Goal: Information Seeking & Learning: Learn about a topic

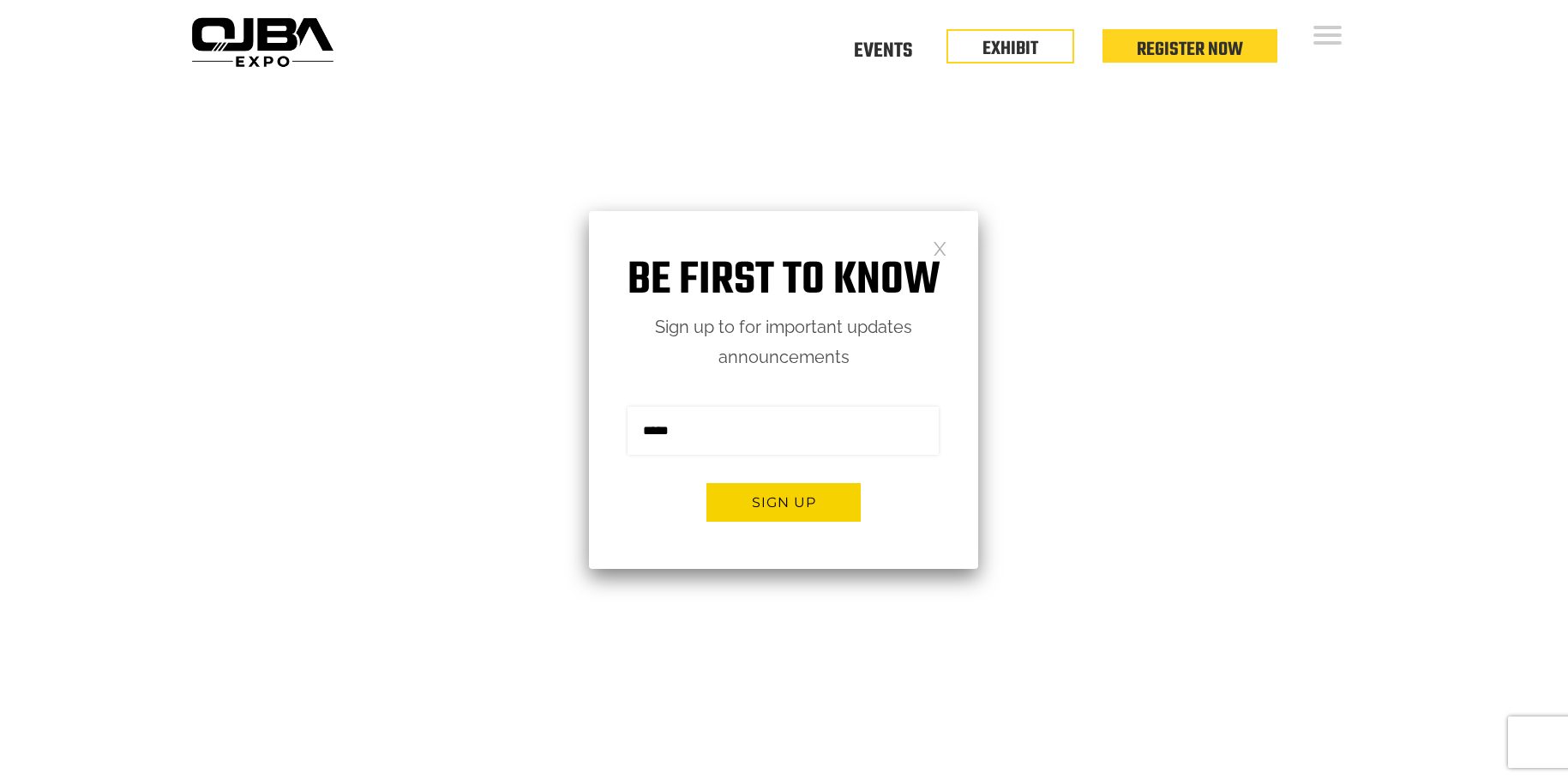
click at [941, 250] on link at bounding box center [940, 247] width 15 height 15
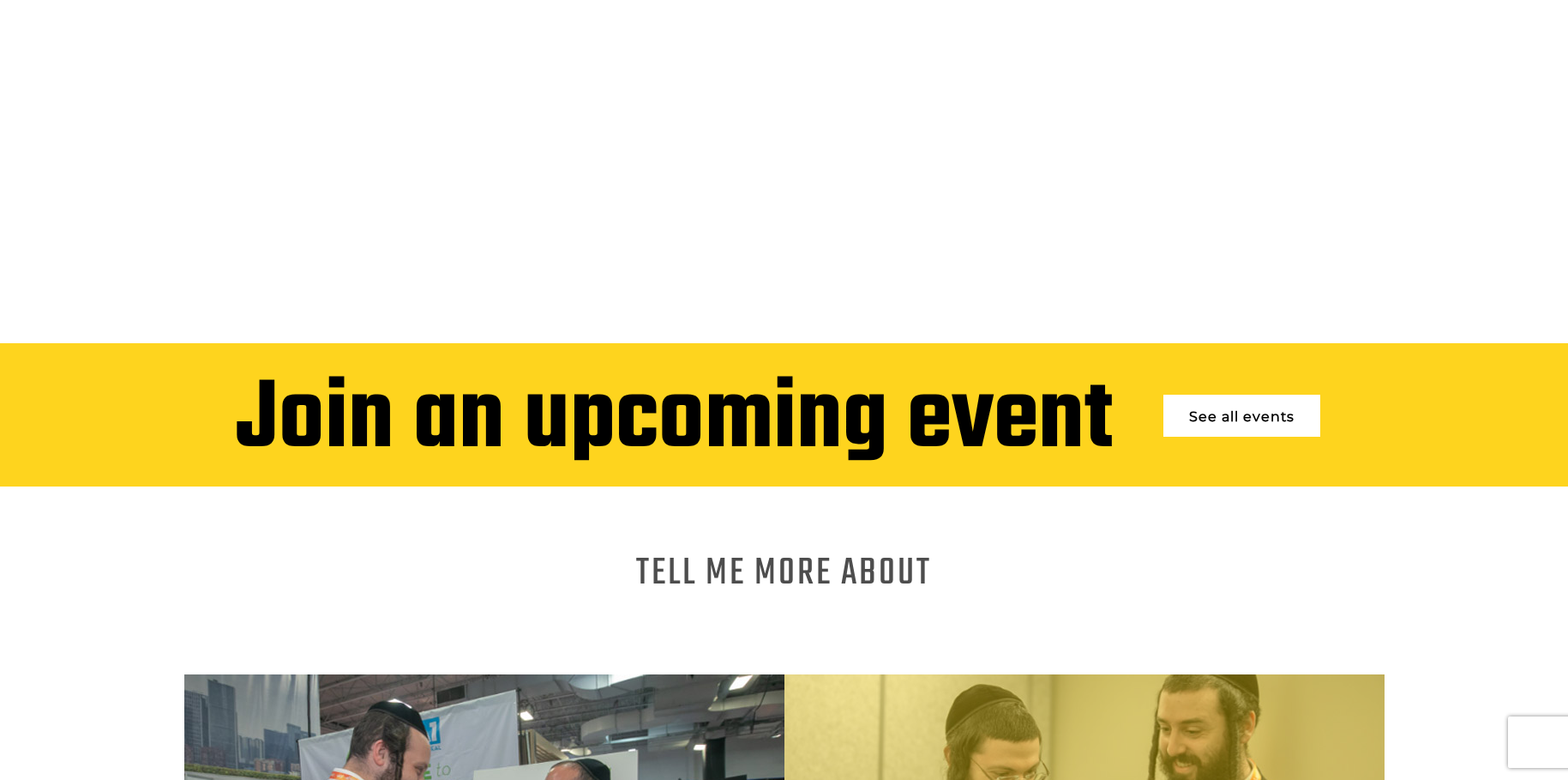
scroll to position [601, 0]
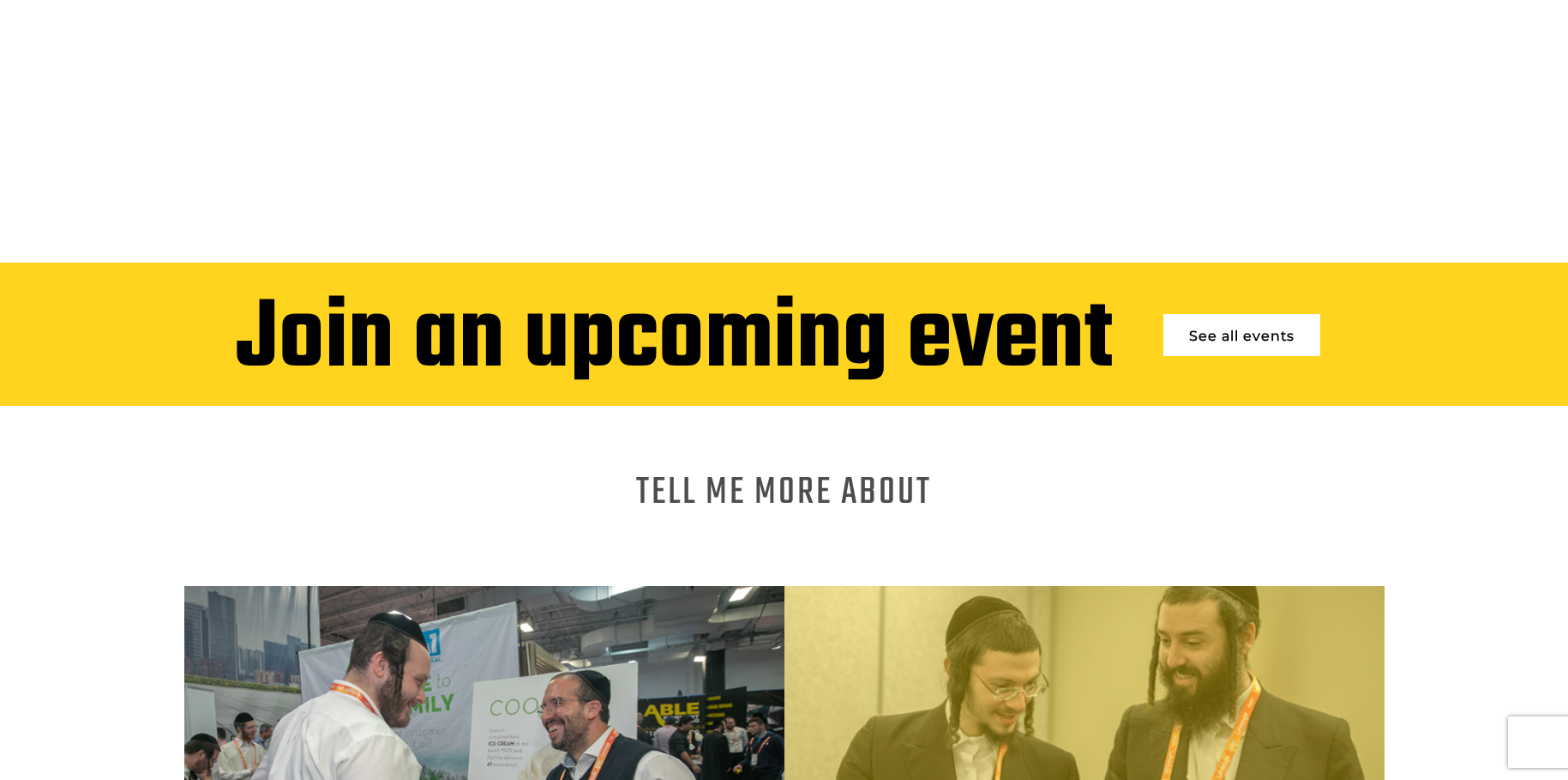
click at [980, 460] on div "Tell me more About Exhibiting Attending" at bounding box center [784, 685] width 1568 height 560
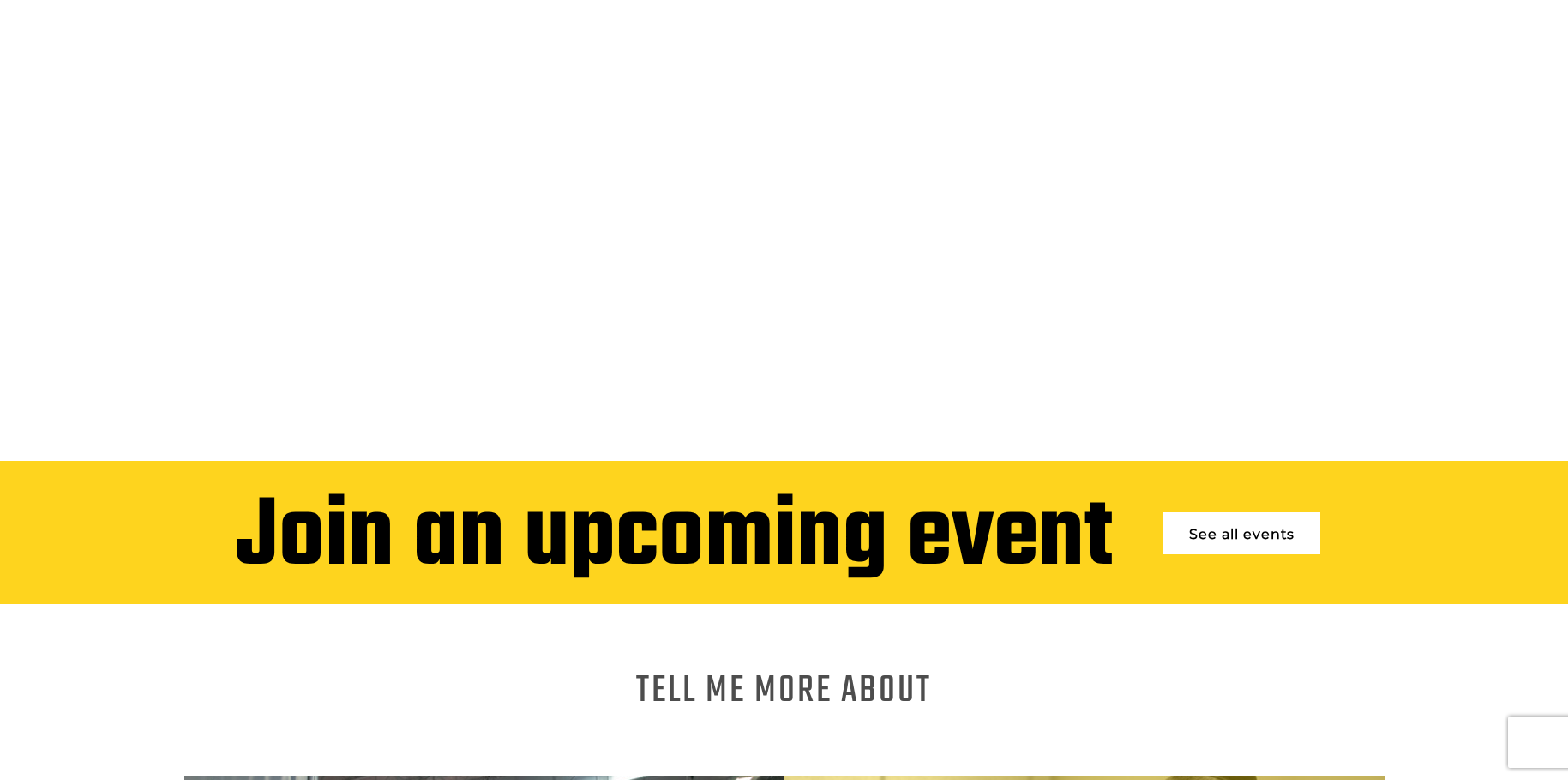
scroll to position [172, 0]
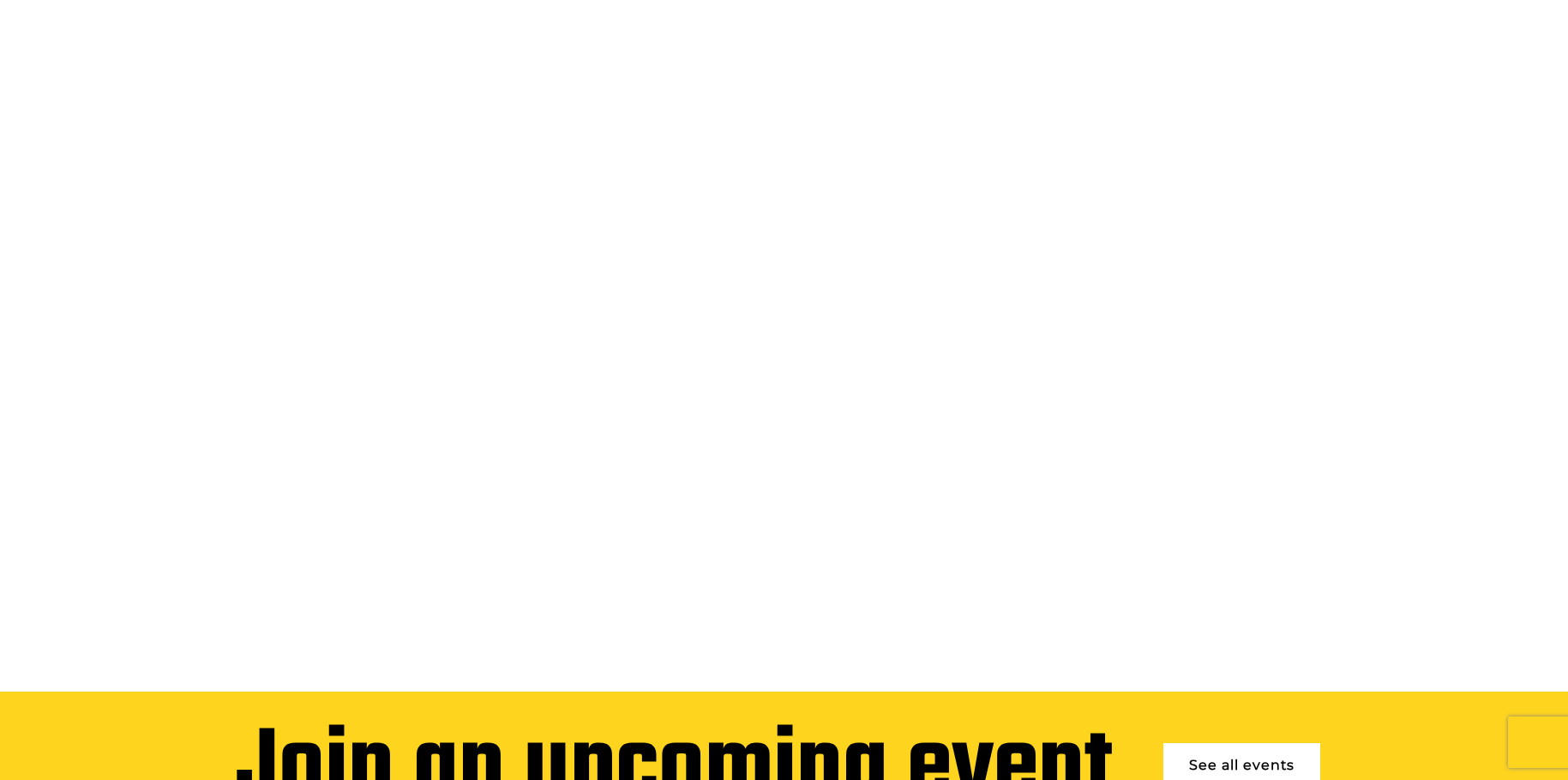
click at [444, 323] on video at bounding box center [784, 304] width 1568 height 785
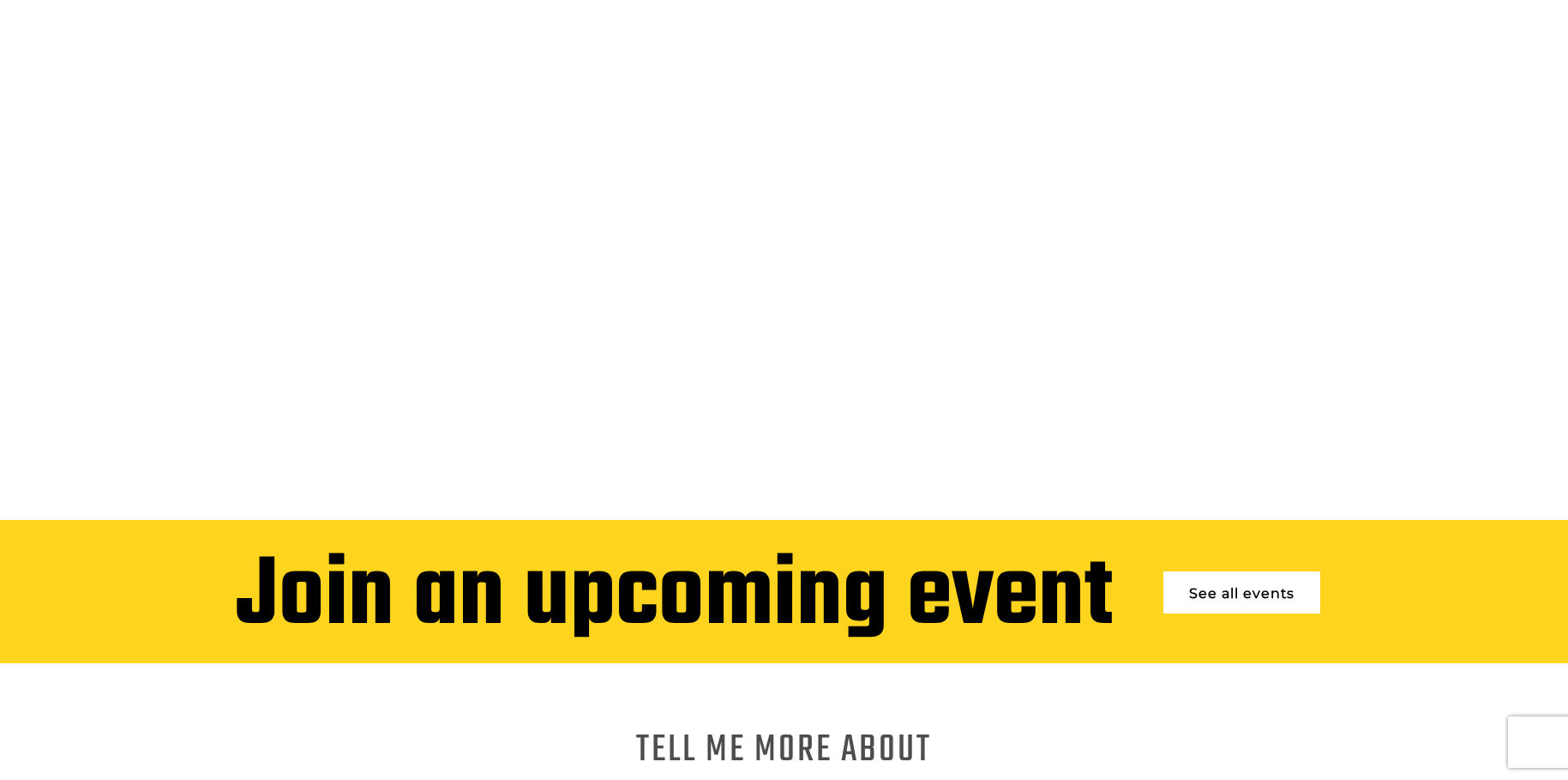
scroll to position [0, 0]
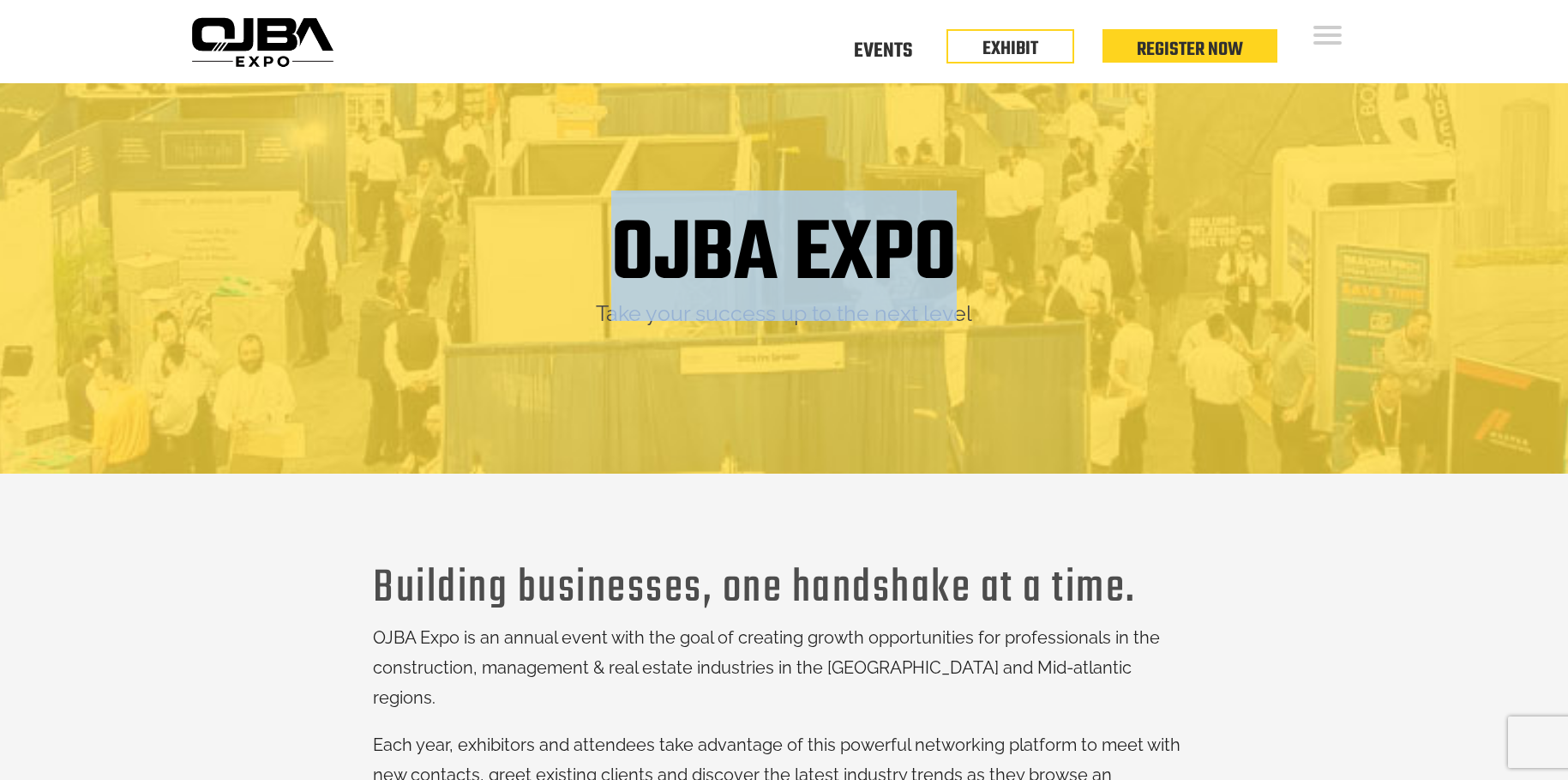
drag, startPoint x: 629, startPoint y: 248, endPoint x: 1085, endPoint y: 225, distance: 456.6
click at [1042, 242] on div "OJBA EXPO" at bounding box center [784, 256] width 1174 height 88
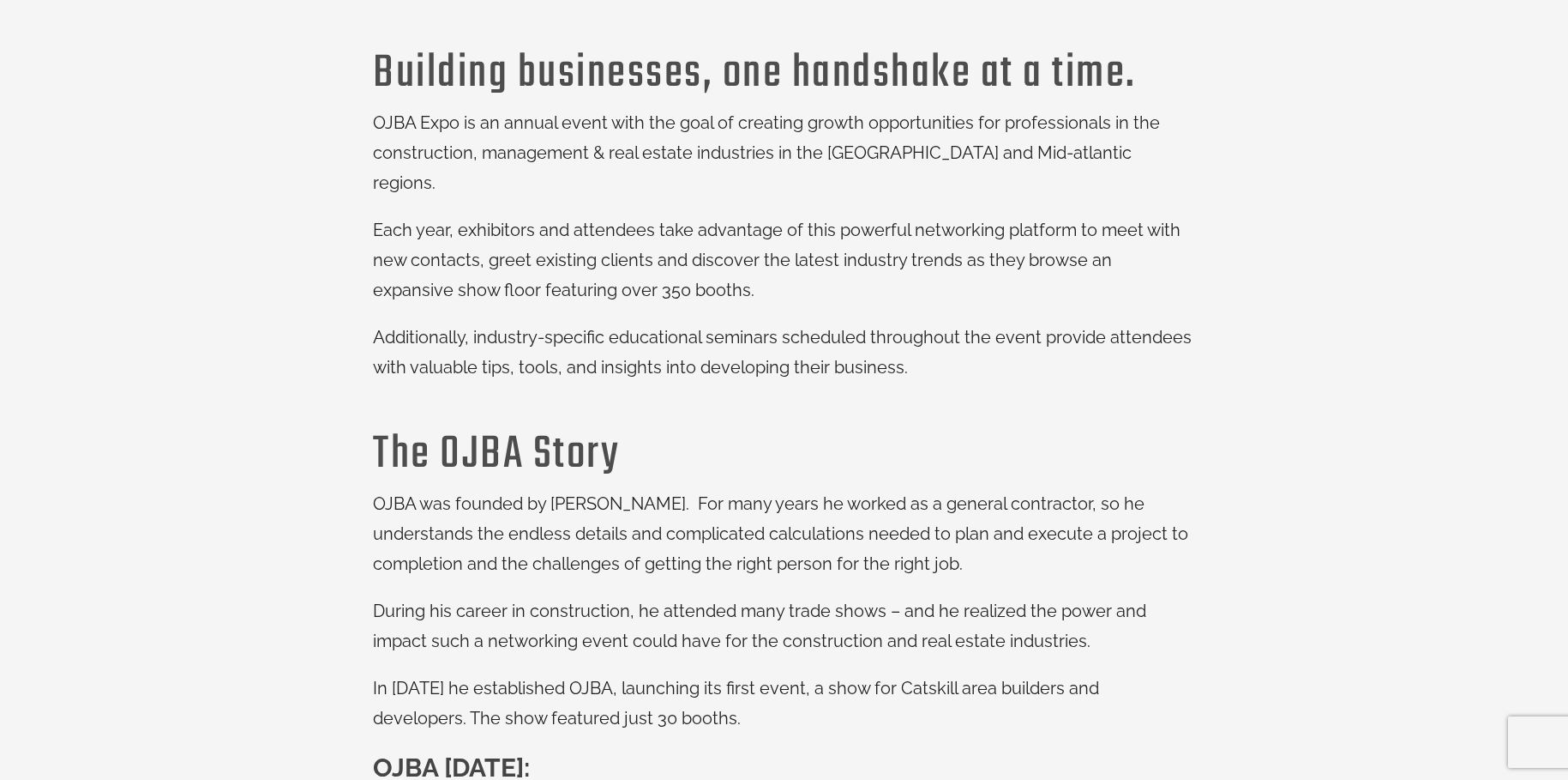
scroll to position [172, 0]
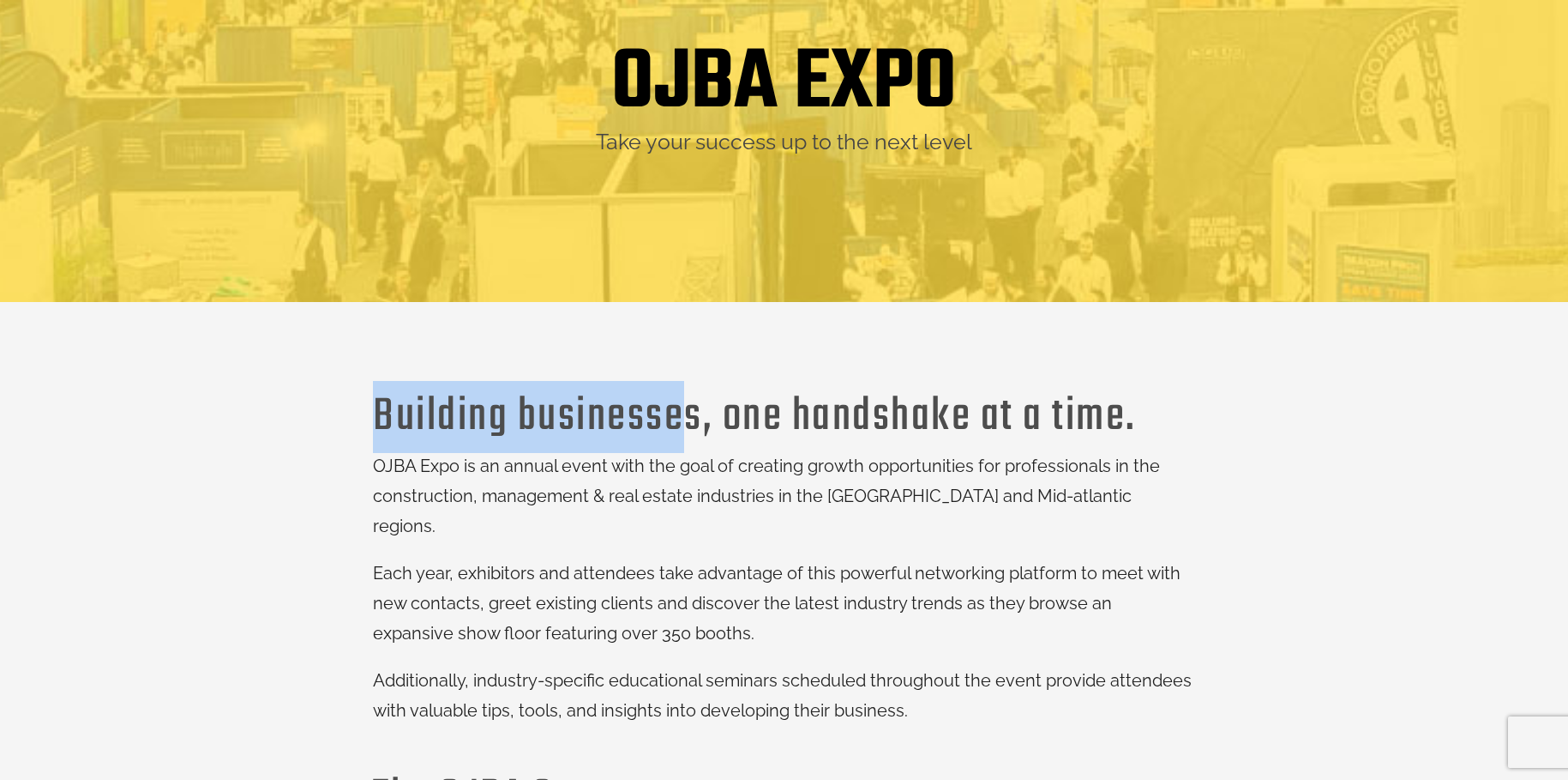
drag, startPoint x: 365, startPoint y: 412, endPoint x: 690, endPoint y: 416, distance: 325.0
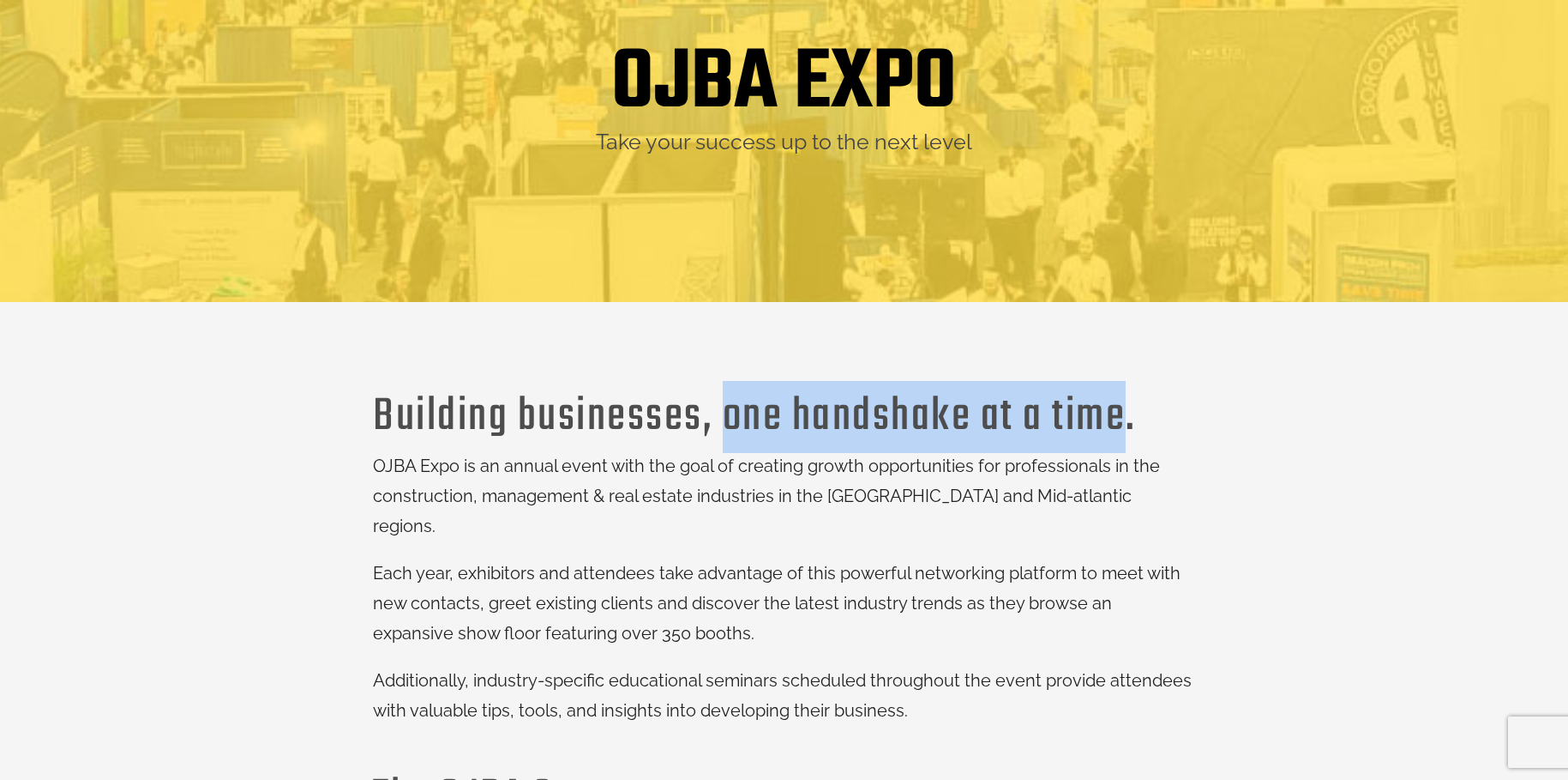
drag, startPoint x: 719, startPoint y: 416, endPoint x: 1123, endPoint y: 411, distance: 404.0
click at [1123, 411] on h3 "Building businesses, one handshake at a time." at bounding box center [784, 417] width 822 height 25
click at [848, 404] on h3 "Building businesses, one handshake at a time." at bounding box center [784, 417] width 822 height 25
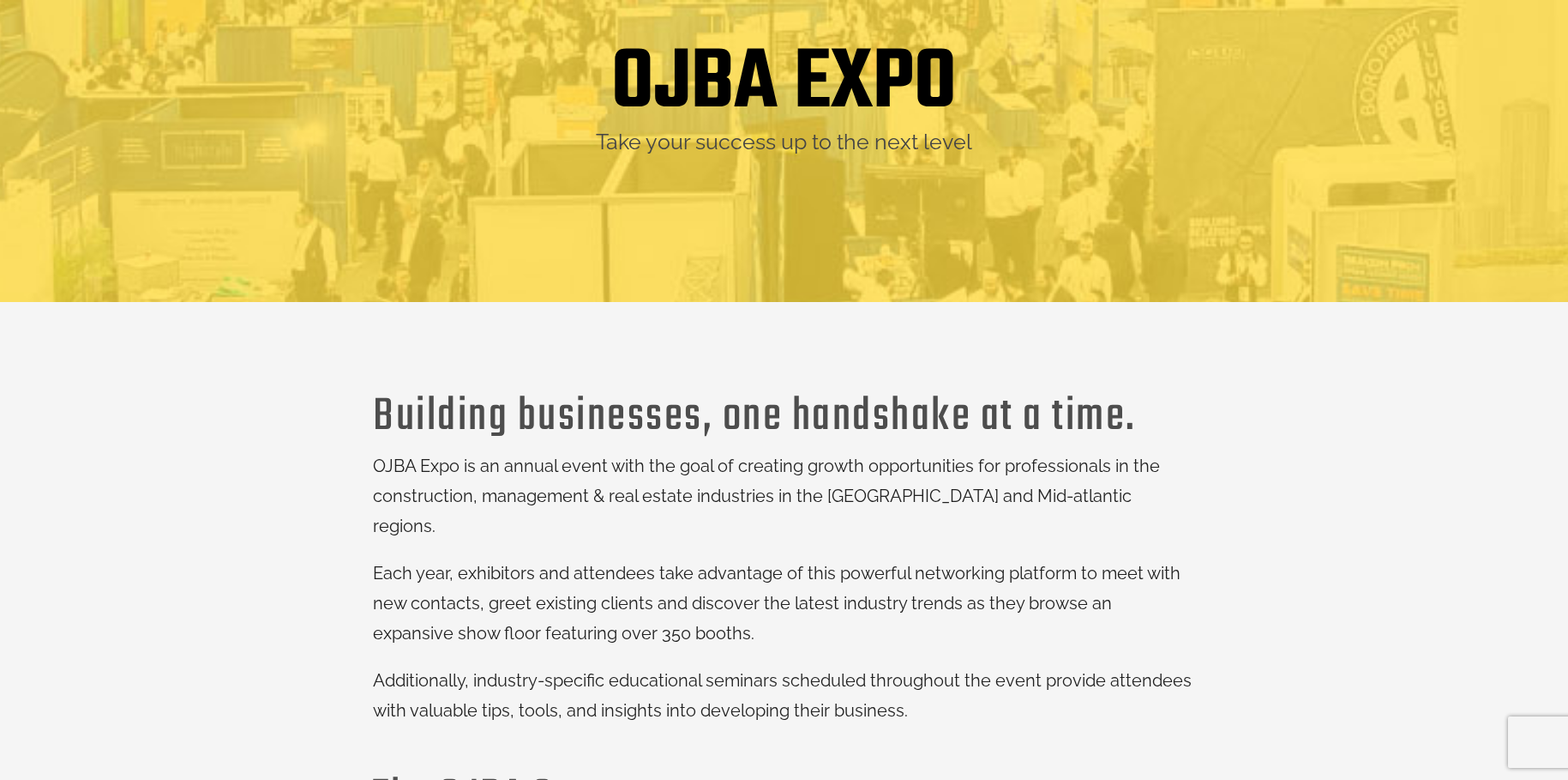
scroll to position [0, 0]
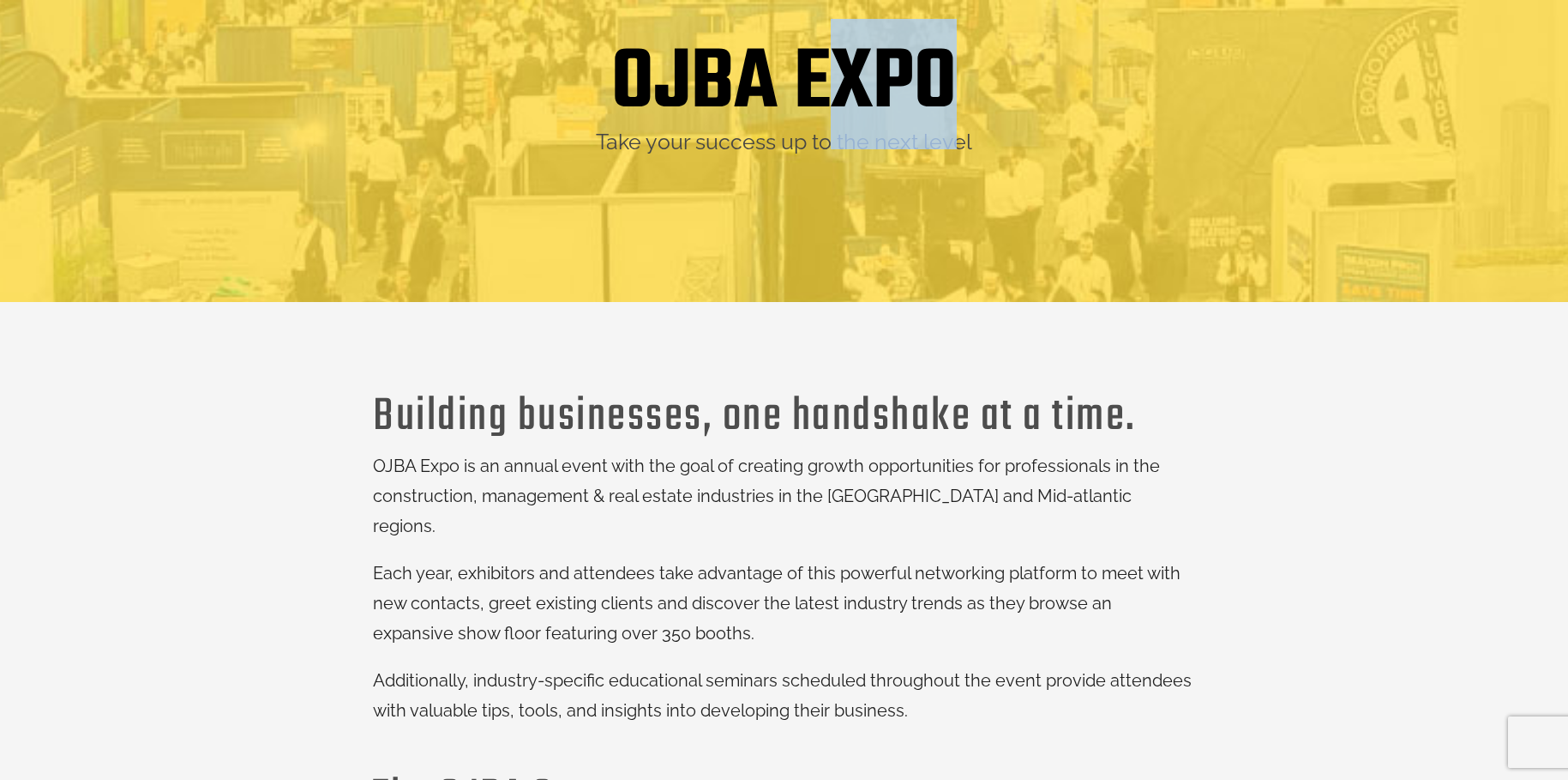
drag, startPoint x: 951, startPoint y: 143, endPoint x: 843, endPoint y: 143, distance: 108.0
click at [844, 128] on h1 "OJBA EXPO" at bounding box center [784, 84] width 346 height 88
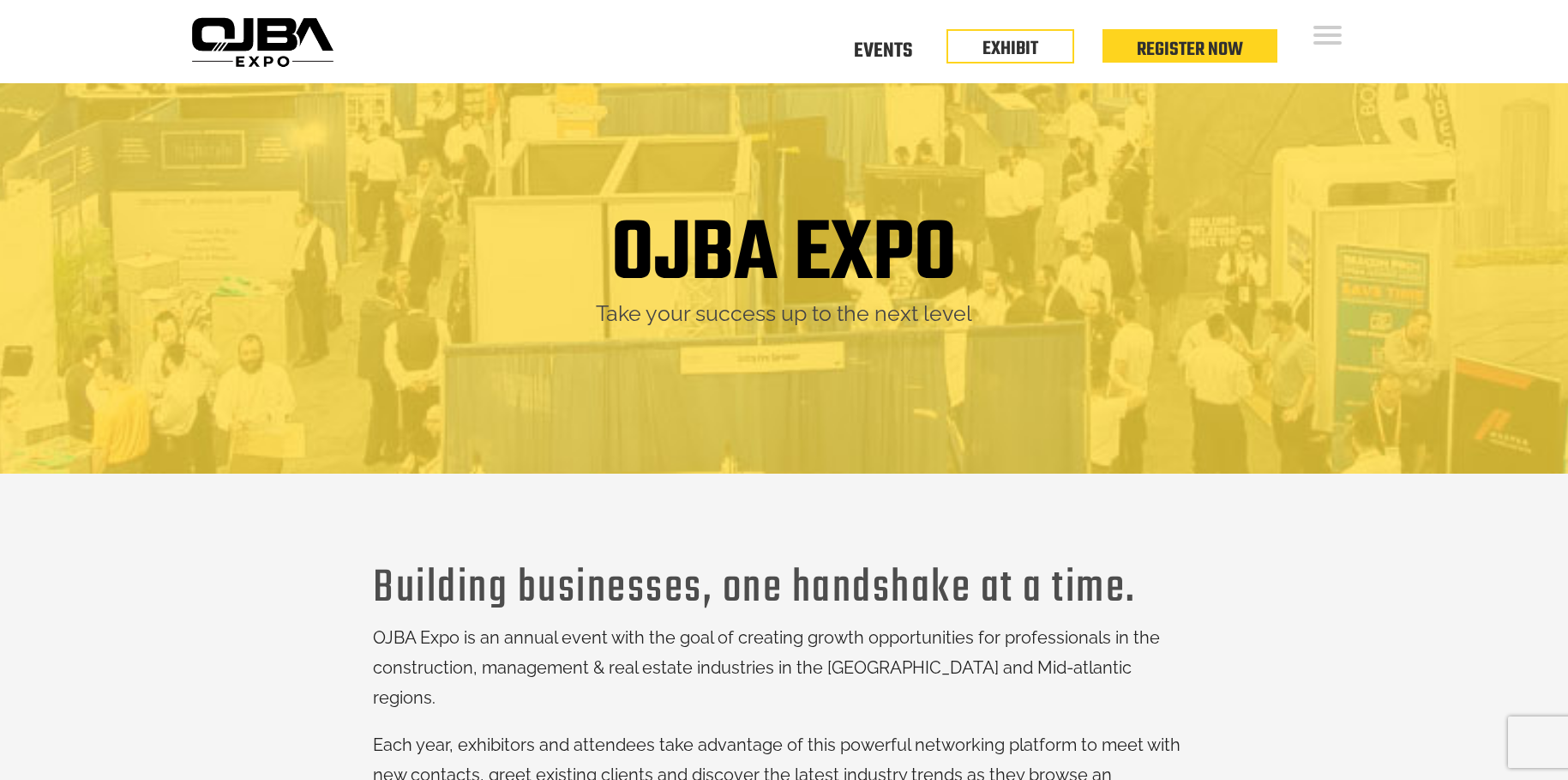
click at [579, 275] on div "OJBA EXPO" at bounding box center [784, 256] width 1174 height 88
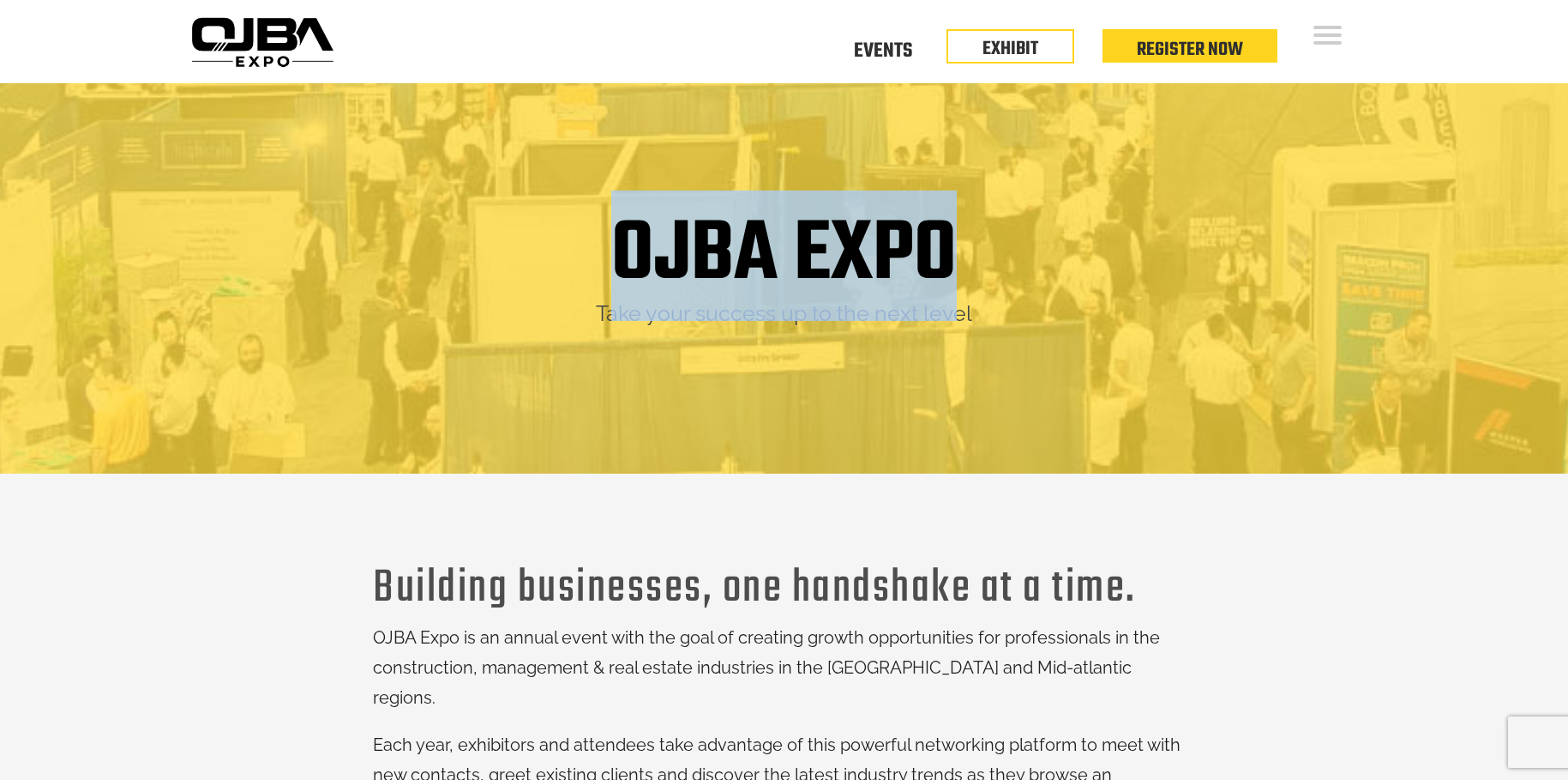
drag, startPoint x: 598, startPoint y: 253, endPoint x: 1012, endPoint y: 259, distance: 414.0
click at [1012, 259] on div "OJBA EXPO" at bounding box center [784, 256] width 1174 height 88
click at [844, 270] on h1 "OJBA EXPO" at bounding box center [784, 256] width 346 height 88
drag, startPoint x: 600, startPoint y: 317, endPoint x: 632, endPoint y: 319, distance: 32.1
click at [632, 319] on div "OJBA EXPO Take your success up to the next level" at bounding box center [784, 270] width 1174 height 116
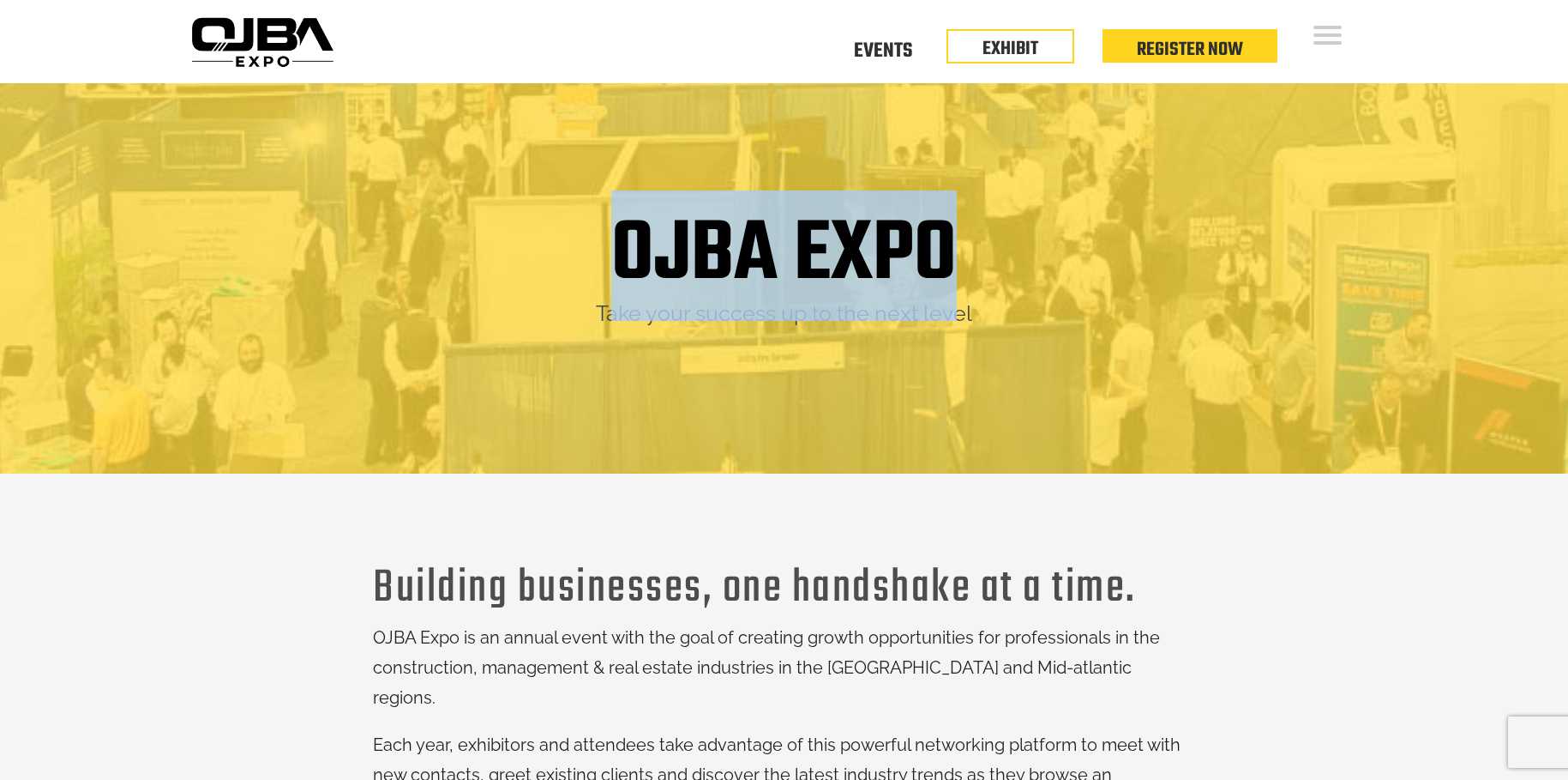
click at [665, 285] on h1 "OJBA EXPO" at bounding box center [784, 256] width 346 height 88
drag, startPoint x: 626, startPoint y: 249, endPoint x: 973, endPoint y: 256, distance: 347.1
click at [973, 256] on div "OJBA EXPO" at bounding box center [784, 256] width 1174 height 88
click at [883, 247] on h1 "OJBA EXPO" at bounding box center [784, 256] width 346 height 88
drag, startPoint x: 600, startPoint y: 319, endPoint x: 698, endPoint y: 319, distance: 98.0
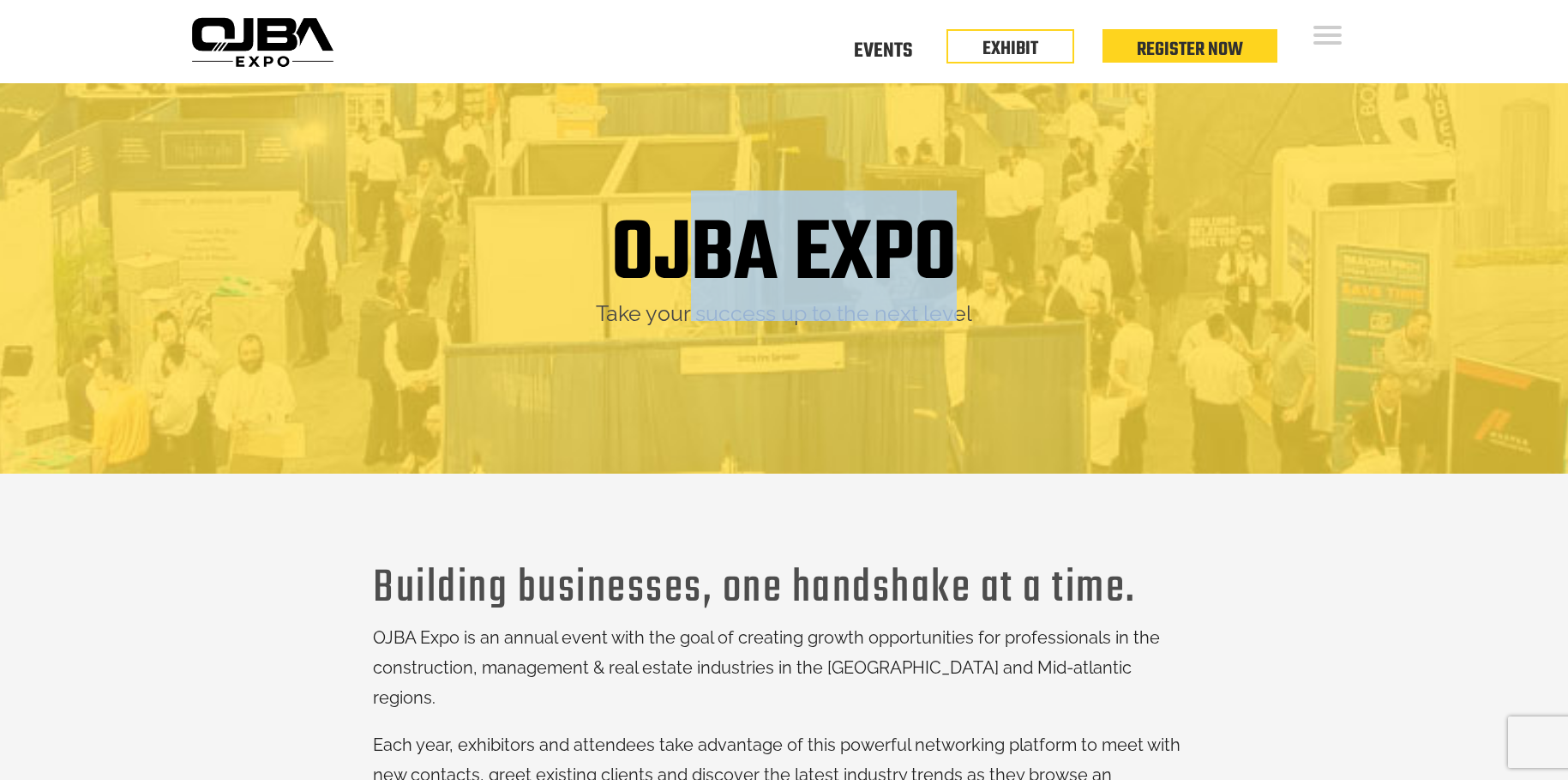
click at [698, 319] on div "OJBA EXPO Take your success up to the next level" at bounding box center [784, 270] width 1174 height 116
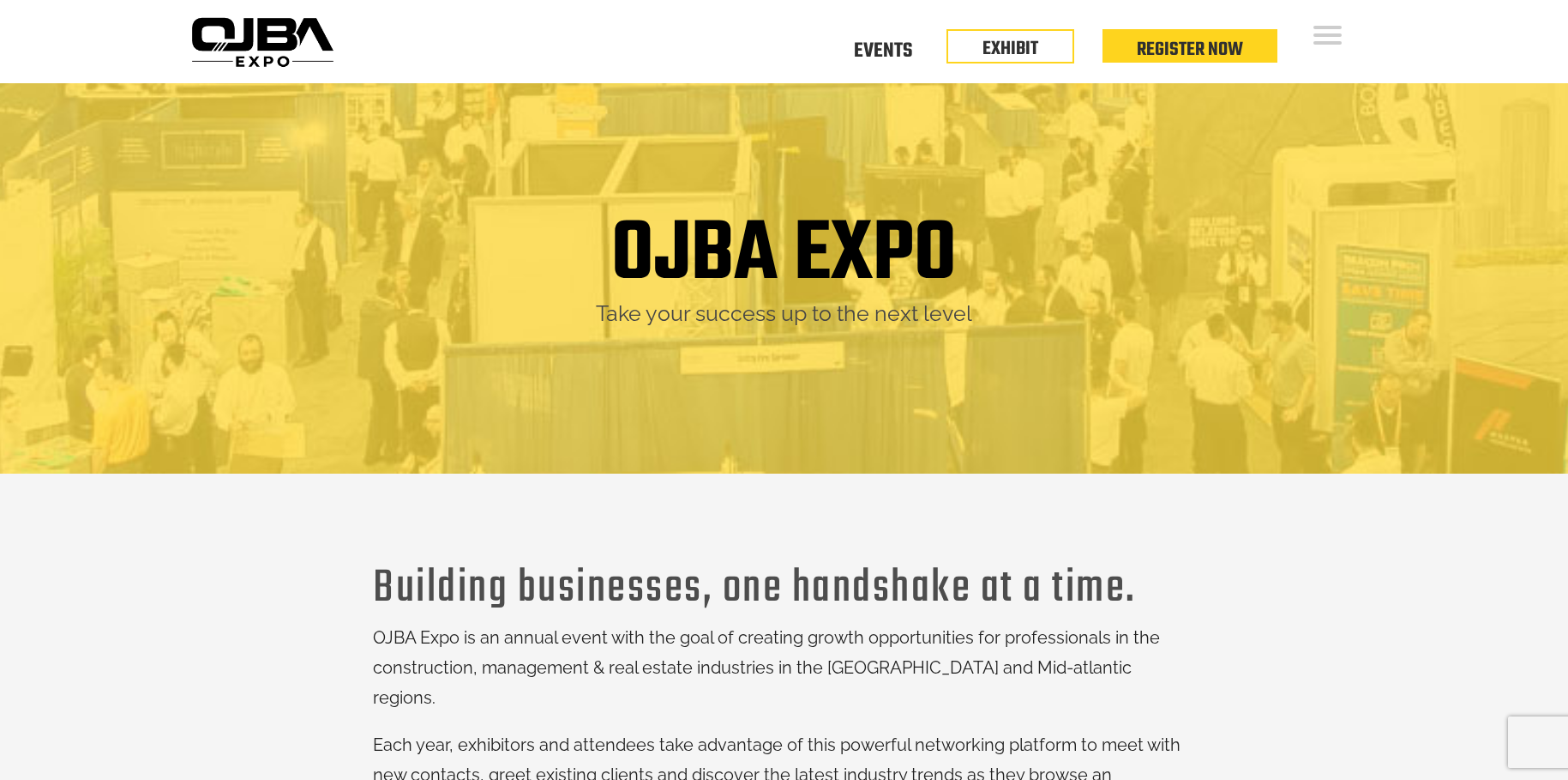
click at [639, 299] on h1 "OJBA EXPO" at bounding box center [784, 256] width 346 height 88
drag, startPoint x: 955, startPoint y: 320, endPoint x: 874, endPoint y: 316, distance: 81.1
click at [874, 299] on h1 "OJBA EXPO" at bounding box center [784, 256] width 346 height 88
click at [867, 299] on h1 "OJBA EXPO" at bounding box center [784, 256] width 346 height 88
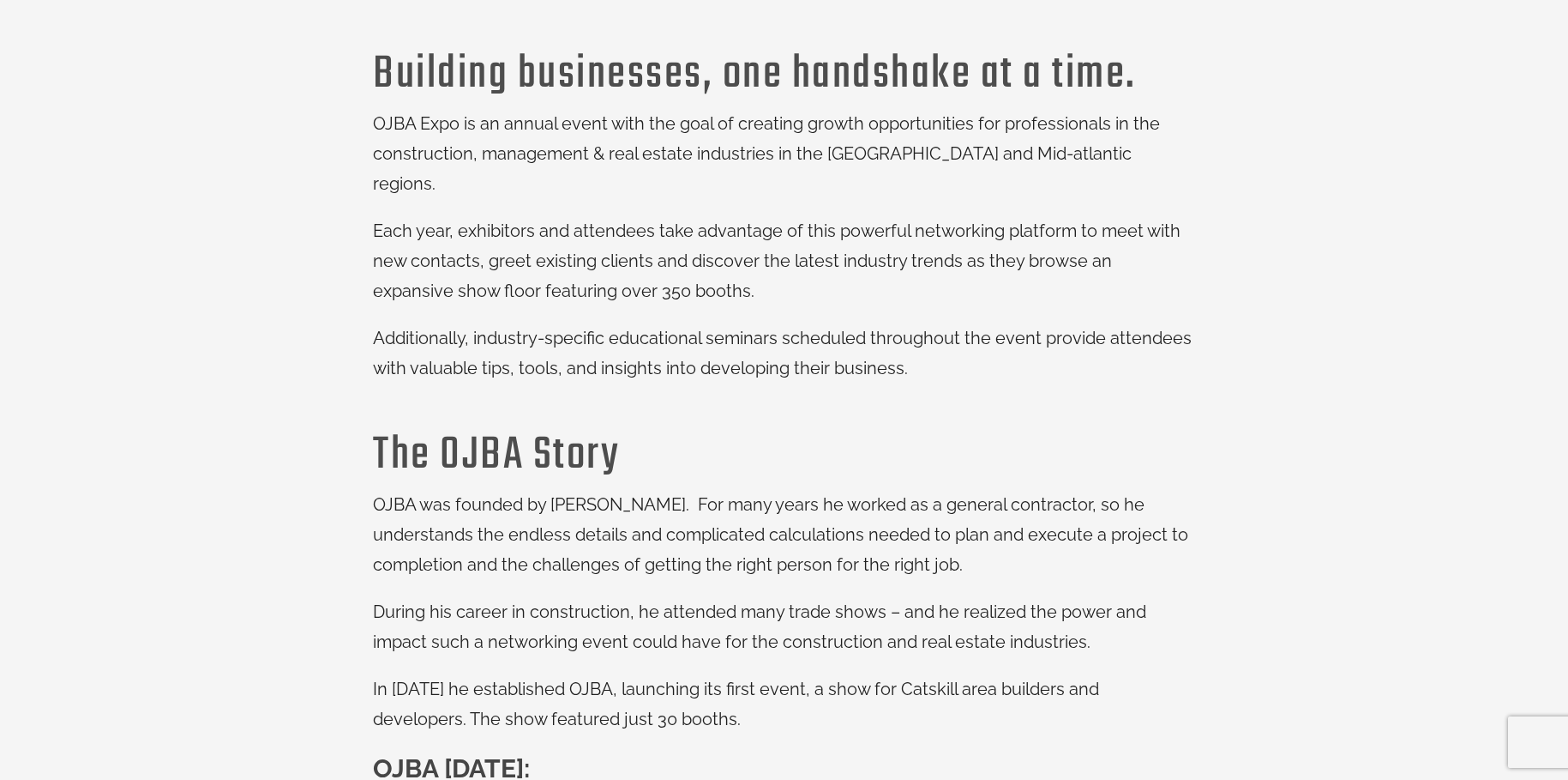
scroll to position [515, 0]
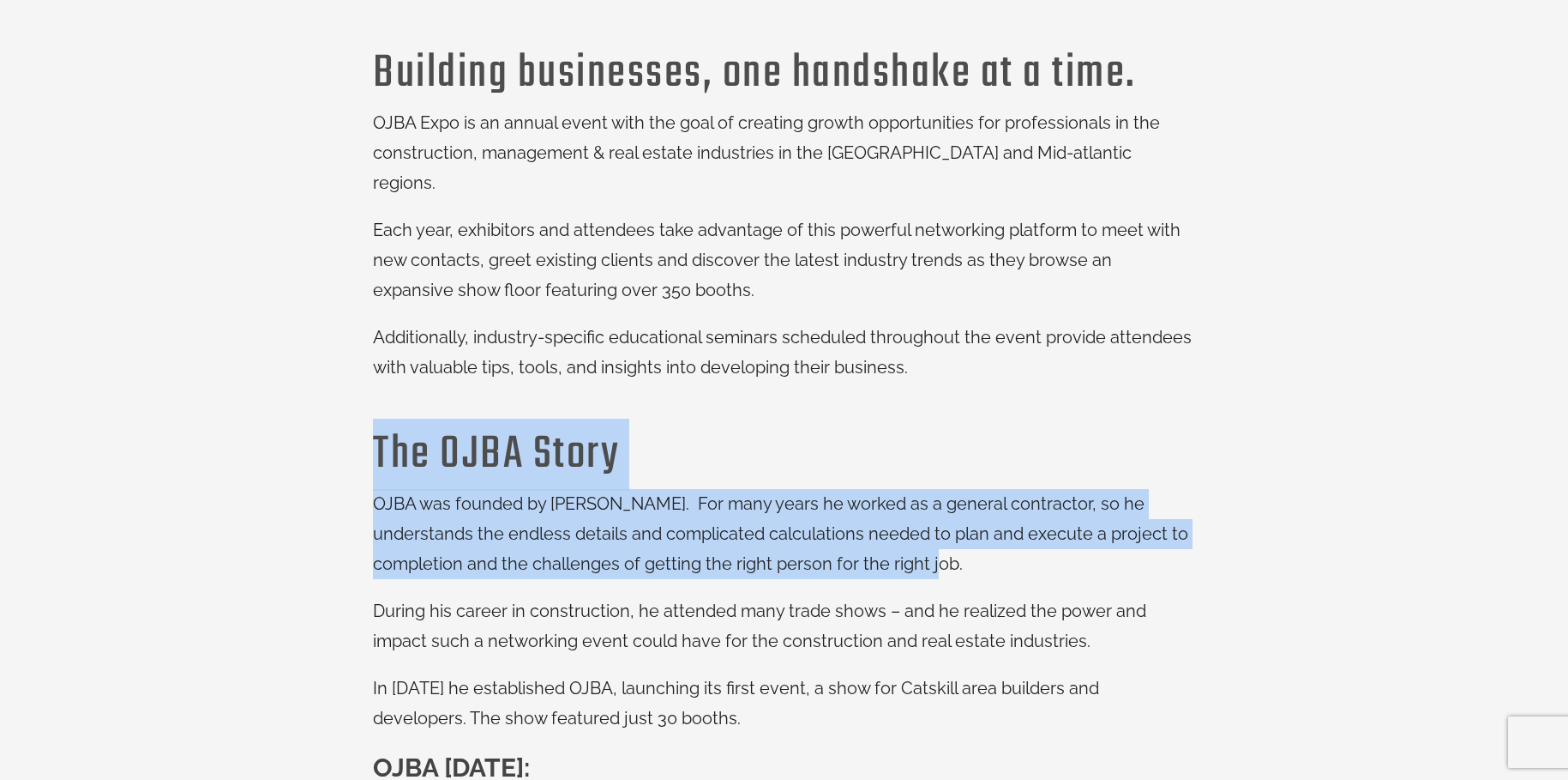
drag, startPoint x: 360, startPoint y: 417, endPoint x: 1068, endPoint y: 532, distance: 717.3
click at [1068, 532] on div "Building businesses, one handshake at a time. OJBA Expo is an annual event with…" at bounding box center [784, 493] width 1174 height 861
click at [846, 493] on span "OJBA was founded by Mike Weber. For many years he worked as a general contracto…" at bounding box center [780, 533] width 816 height 81
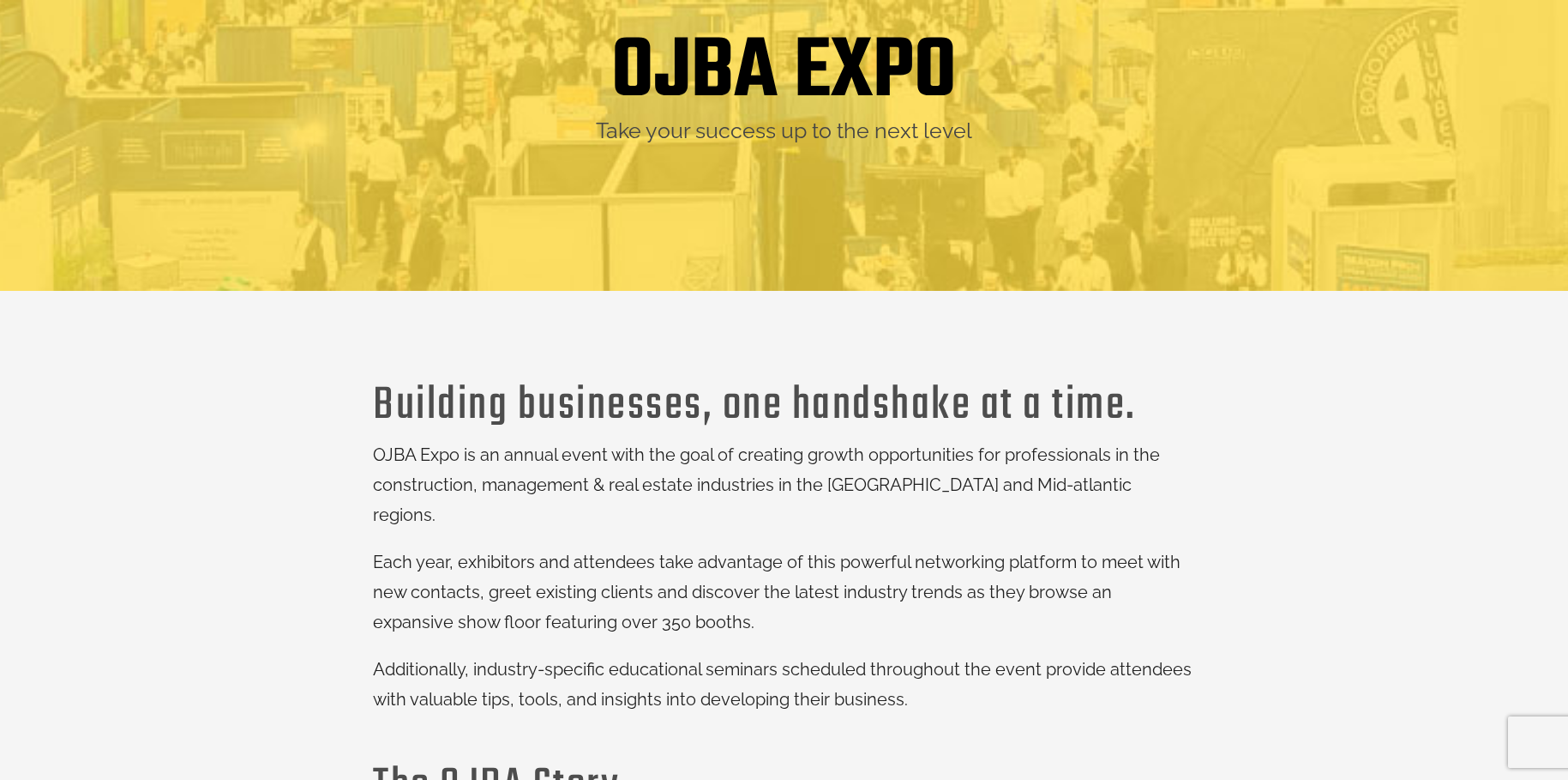
scroll to position [0, 0]
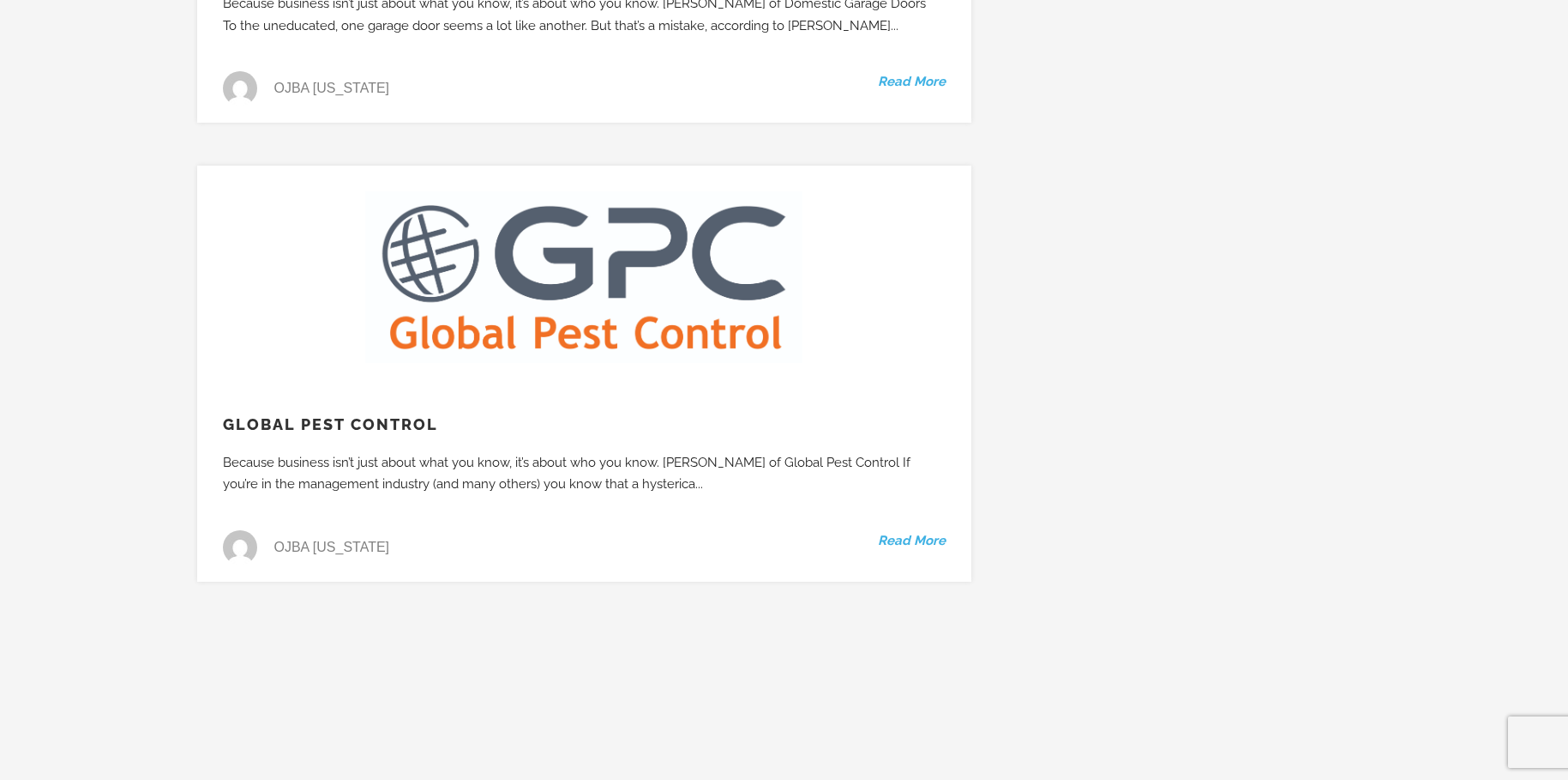
scroll to position [4203, 0]
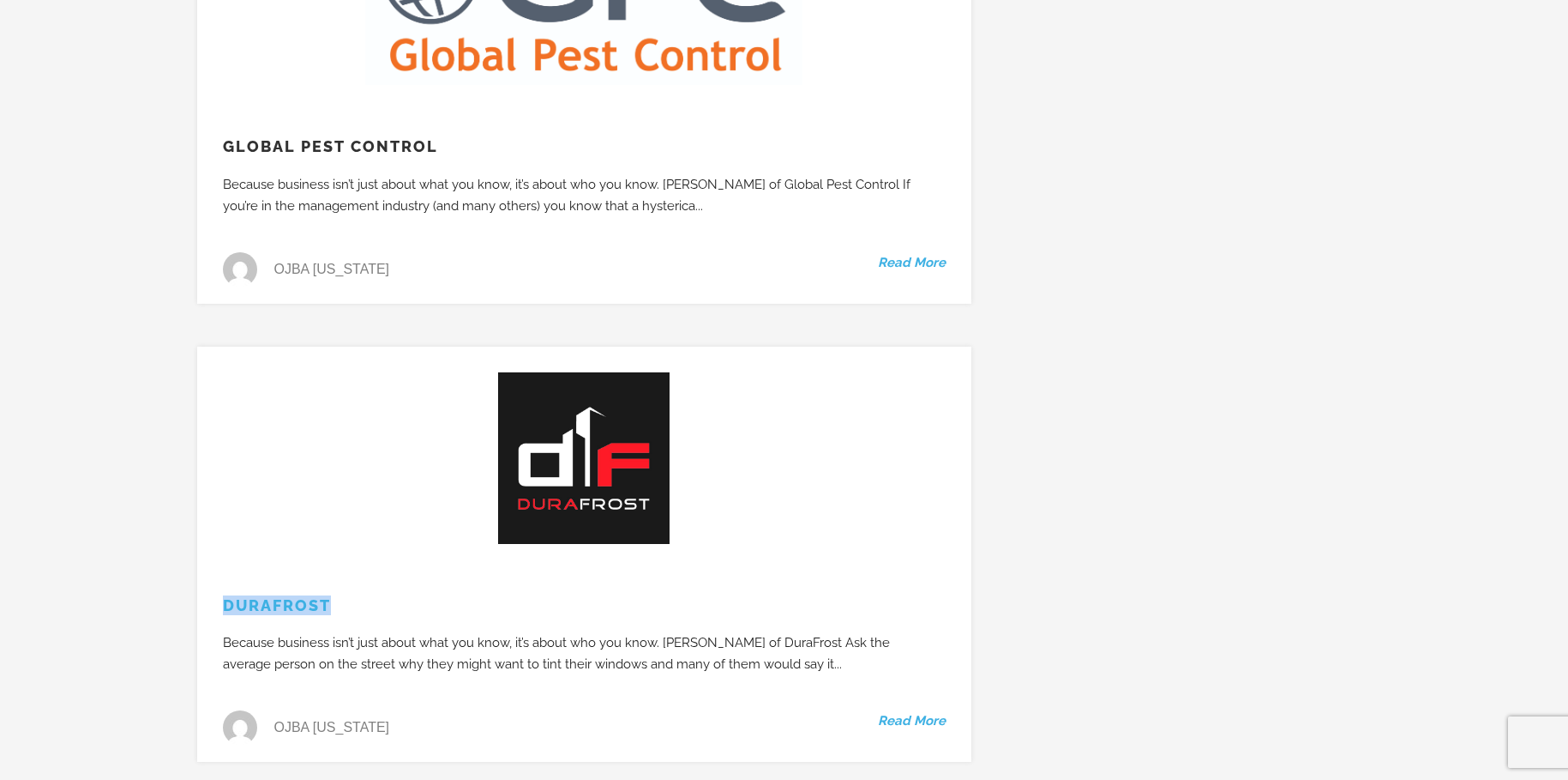
drag, startPoint x: 220, startPoint y: 559, endPoint x: 329, endPoint y: 561, distance: 109.0
click at [329, 595] on h3 "DuraFrost" at bounding box center [584, 605] width 774 height 20
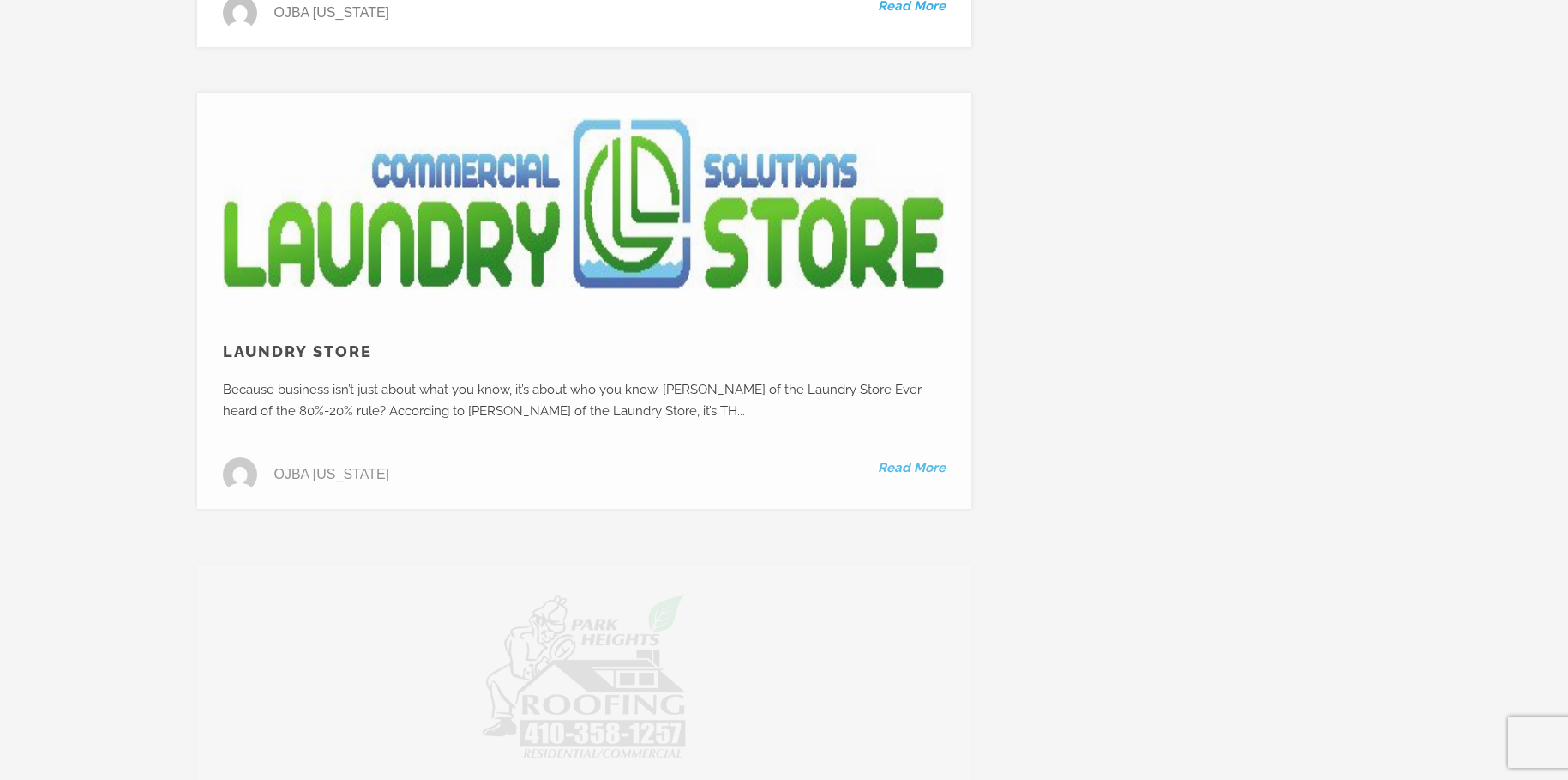
scroll to position [5661, 0]
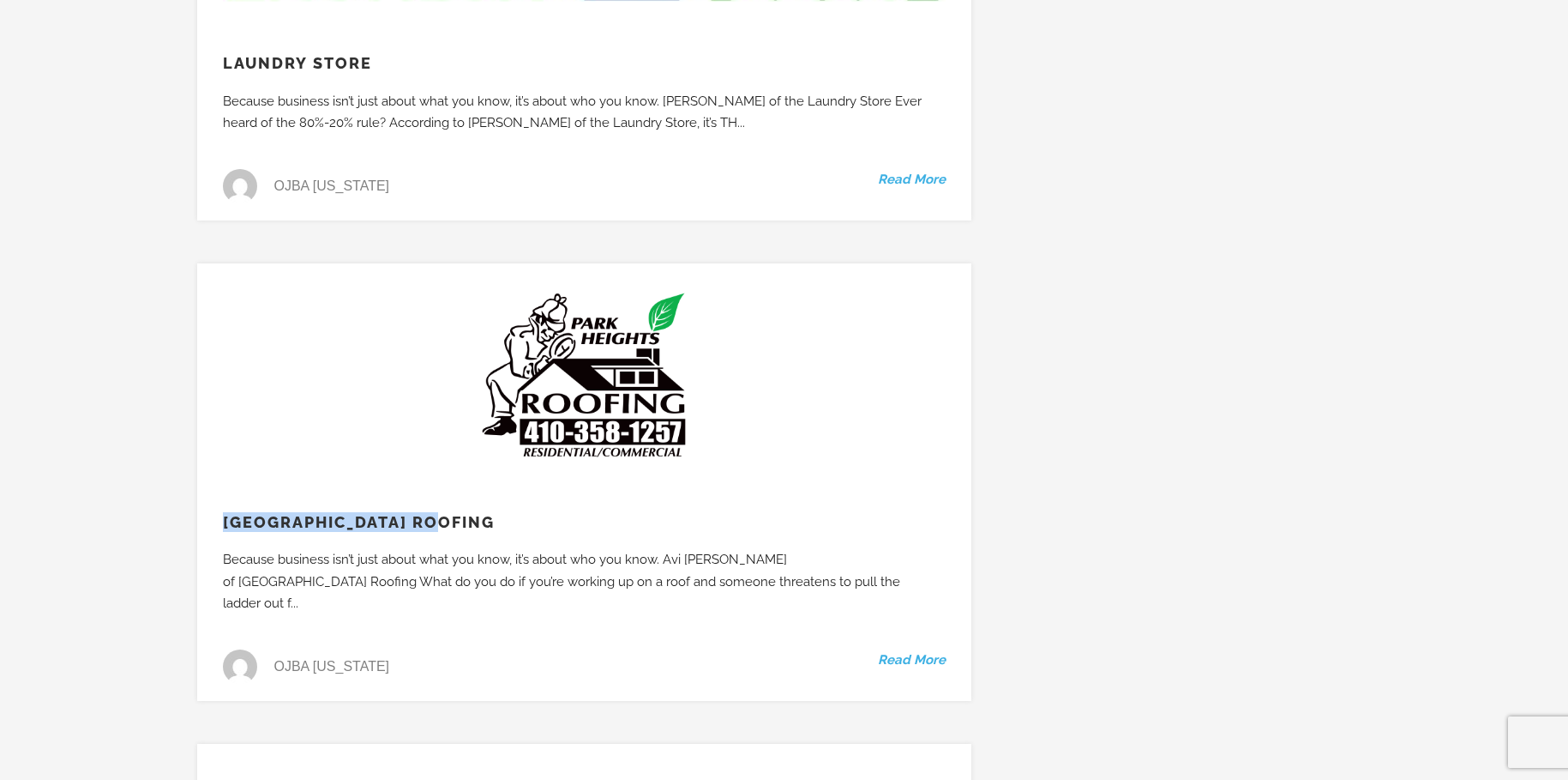
drag, startPoint x: 219, startPoint y: 480, endPoint x: 461, endPoint y: 483, distance: 242.0
click at [461, 512] on h3 "Park Heights Roofing" at bounding box center [584, 522] width 774 height 20
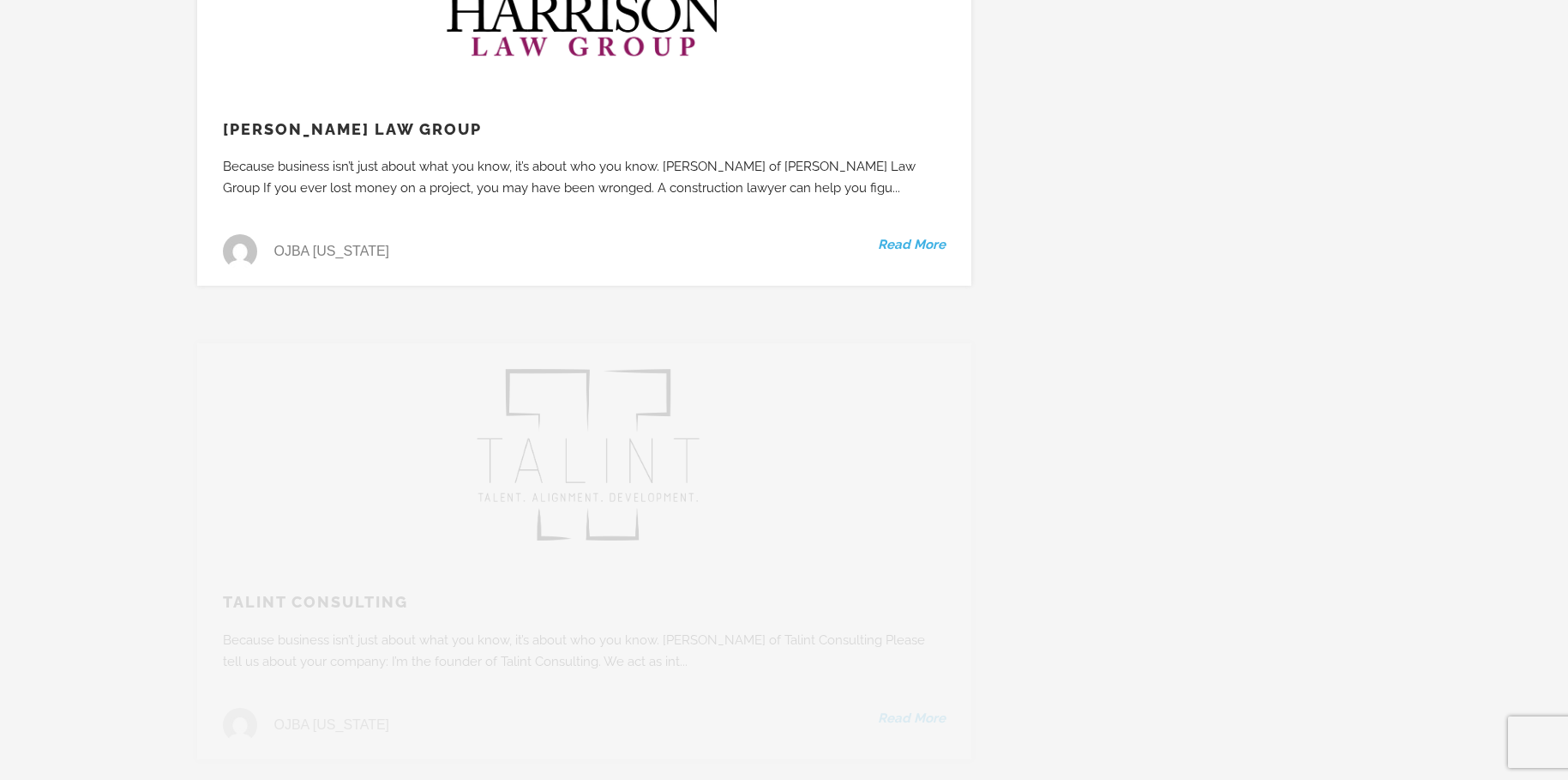
scroll to position [6605, 0]
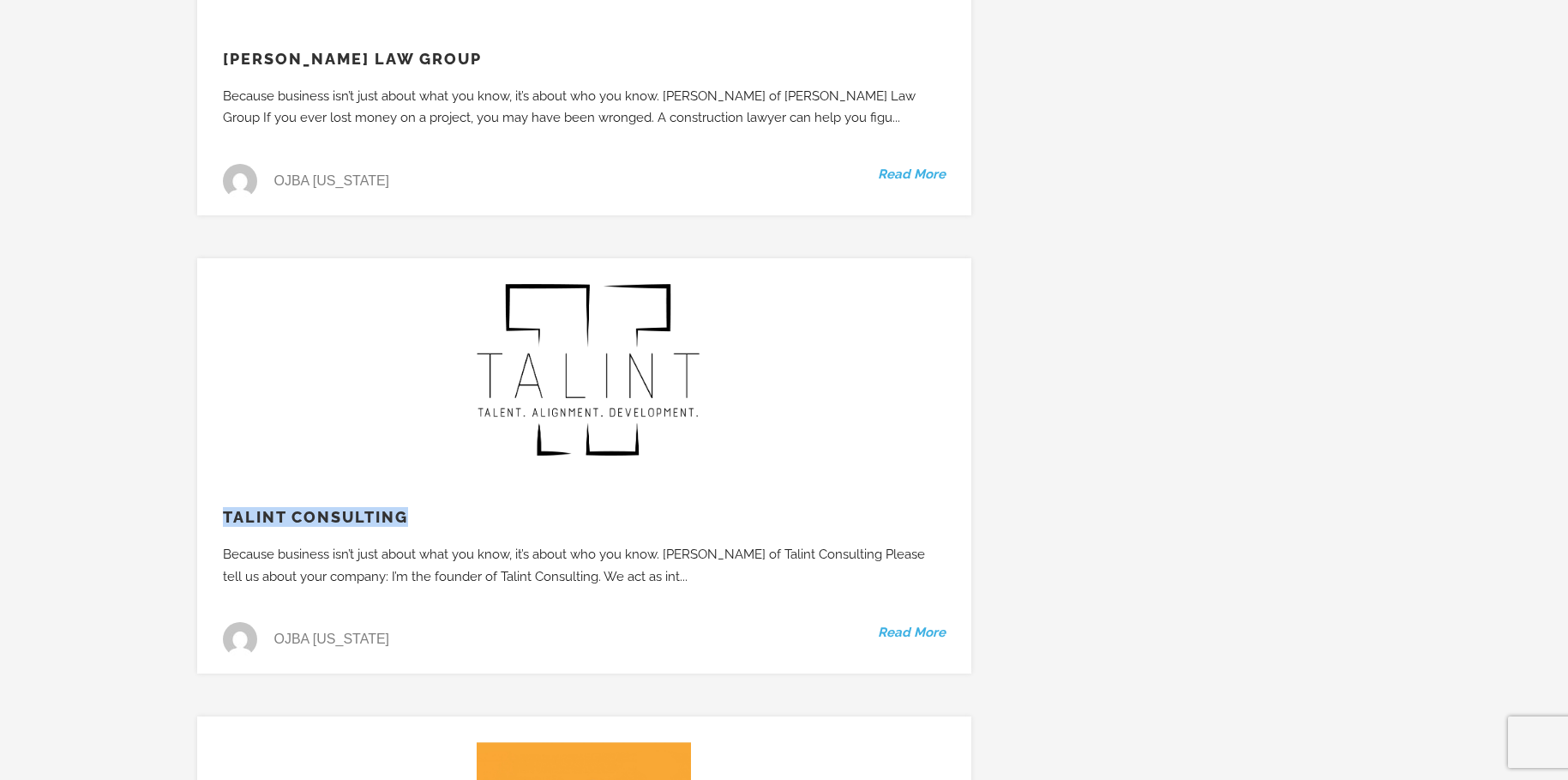
drag, startPoint x: 220, startPoint y: 451, endPoint x: 419, endPoint y: 446, distance: 199.1
click at [419, 507] on h3 "Talint Consulting" at bounding box center [584, 516] width 774 height 20
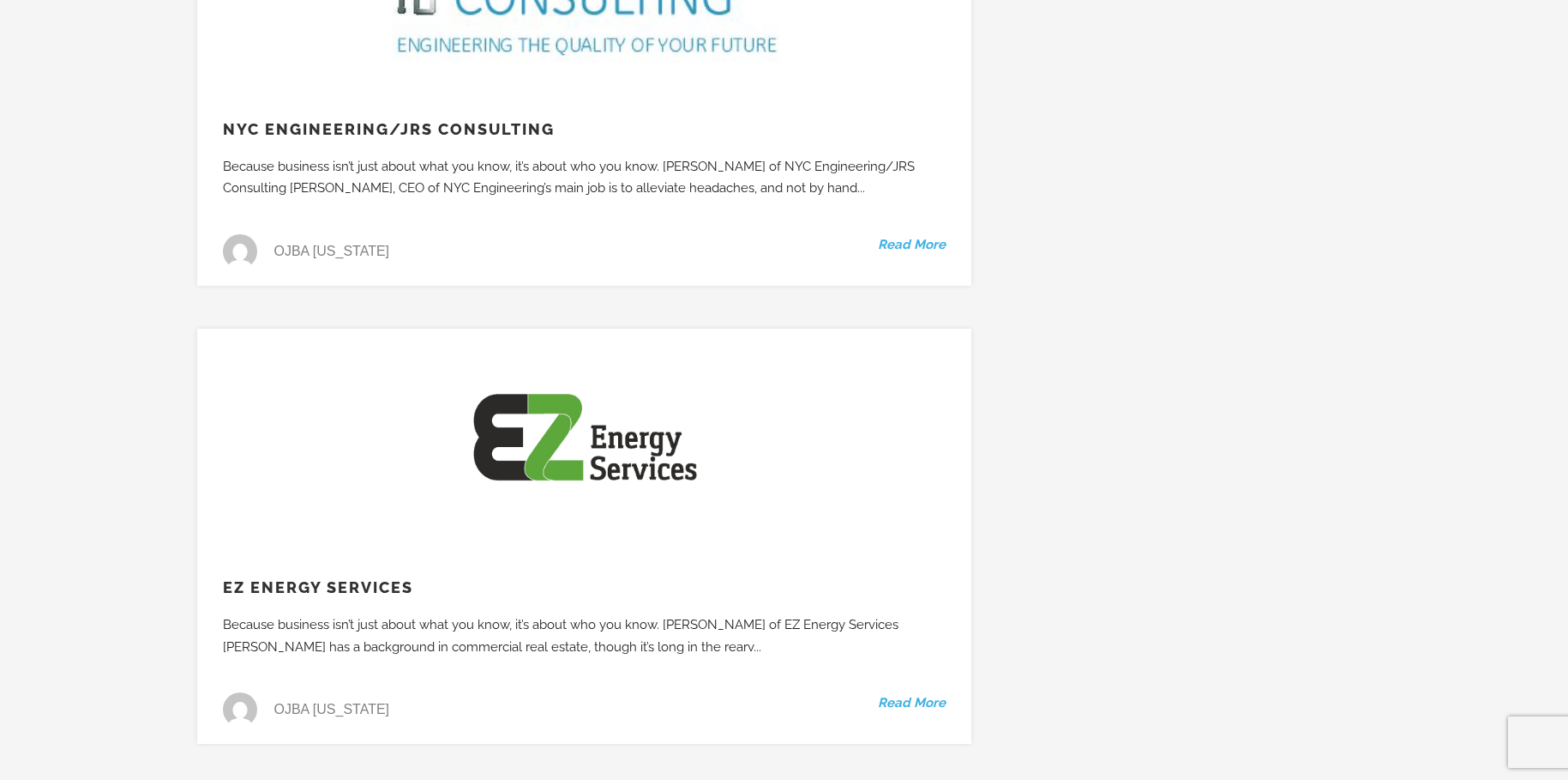
scroll to position [8835, 0]
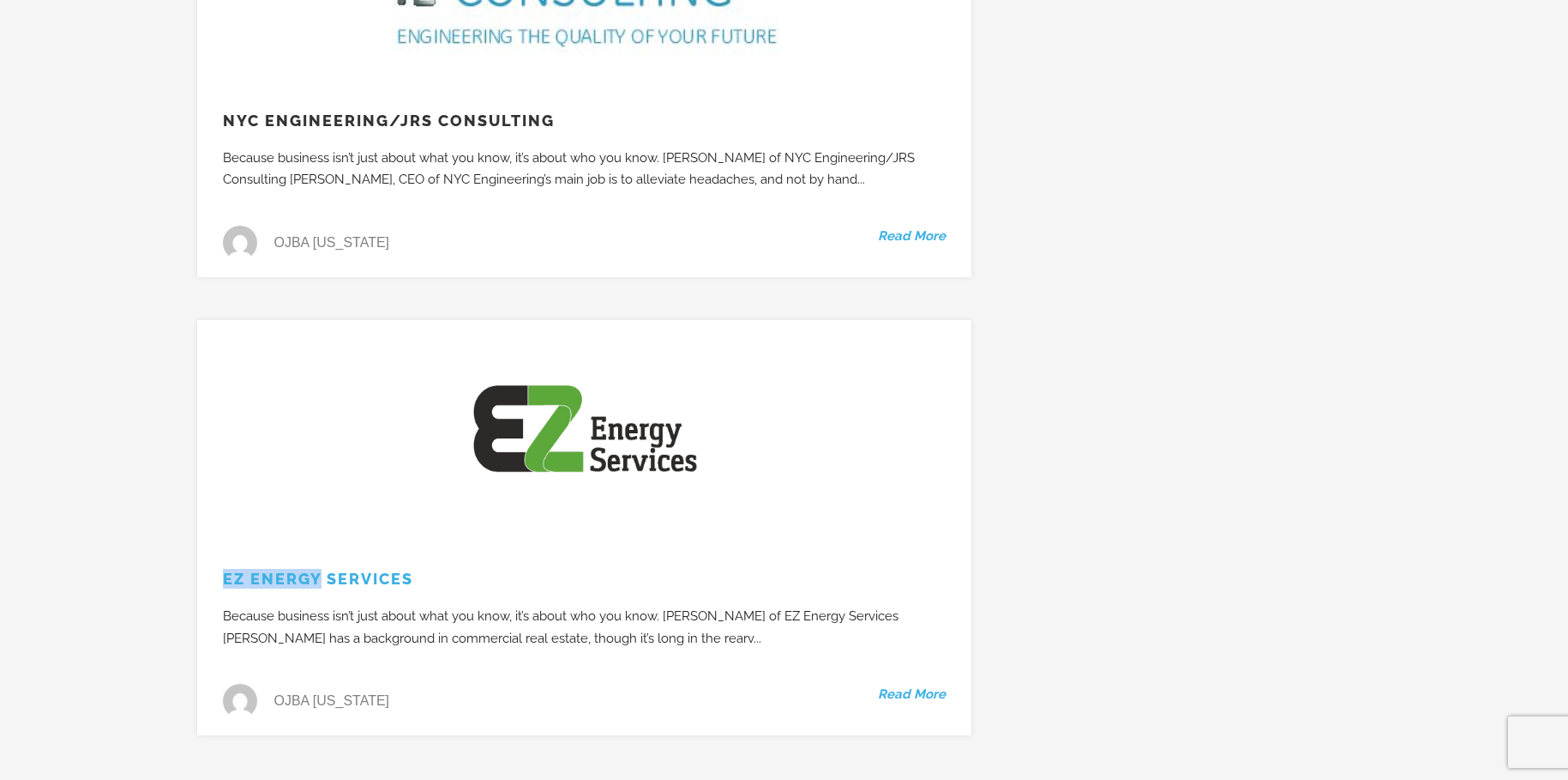
drag, startPoint x: 213, startPoint y: 514, endPoint x: 317, endPoint y: 512, distance: 104.0
click at [317, 569] on h3 "EZ Energy Services" at bounding box center [584, 579] width 774 height 20
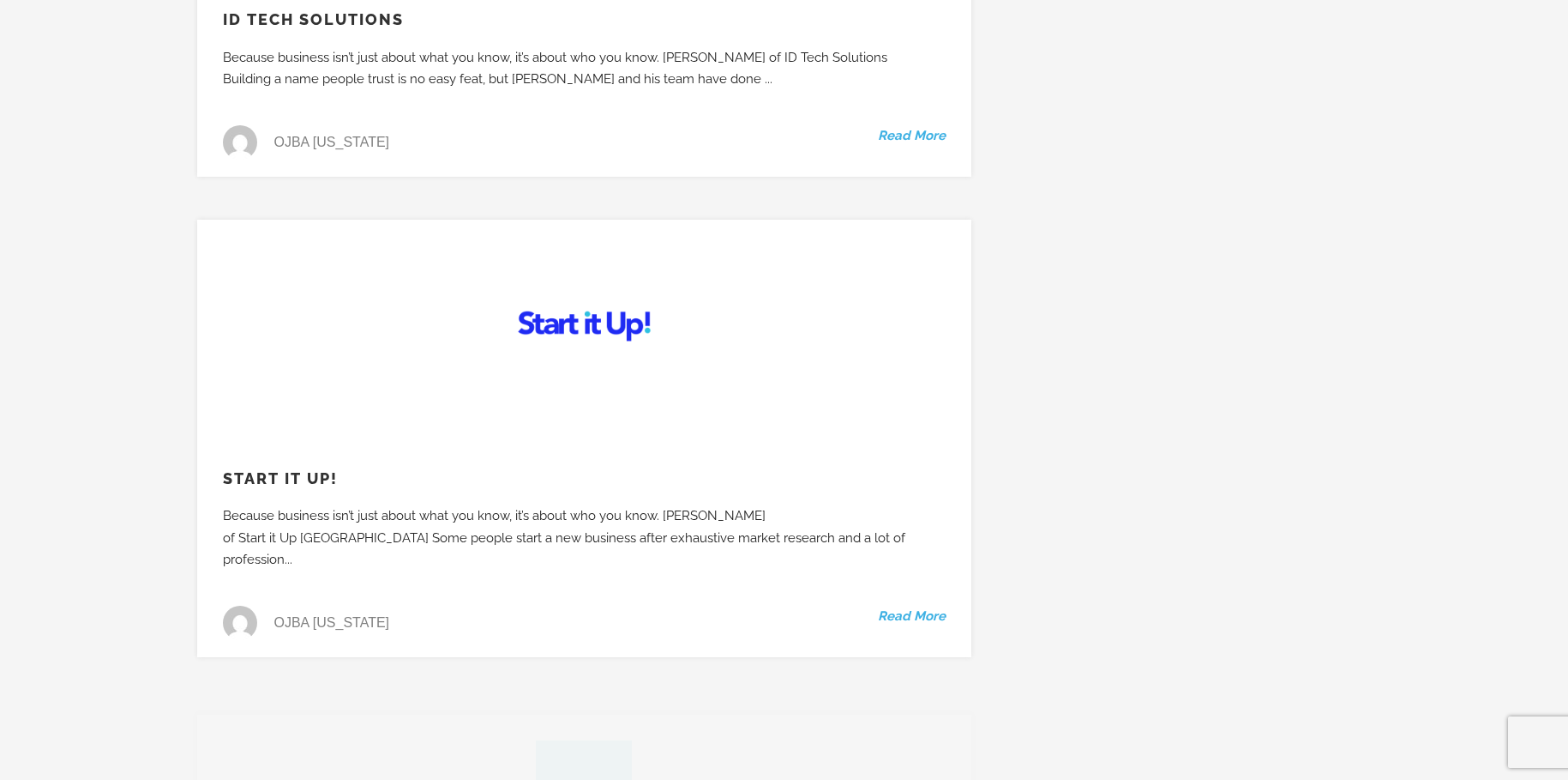
scroll to position [9864, 0]
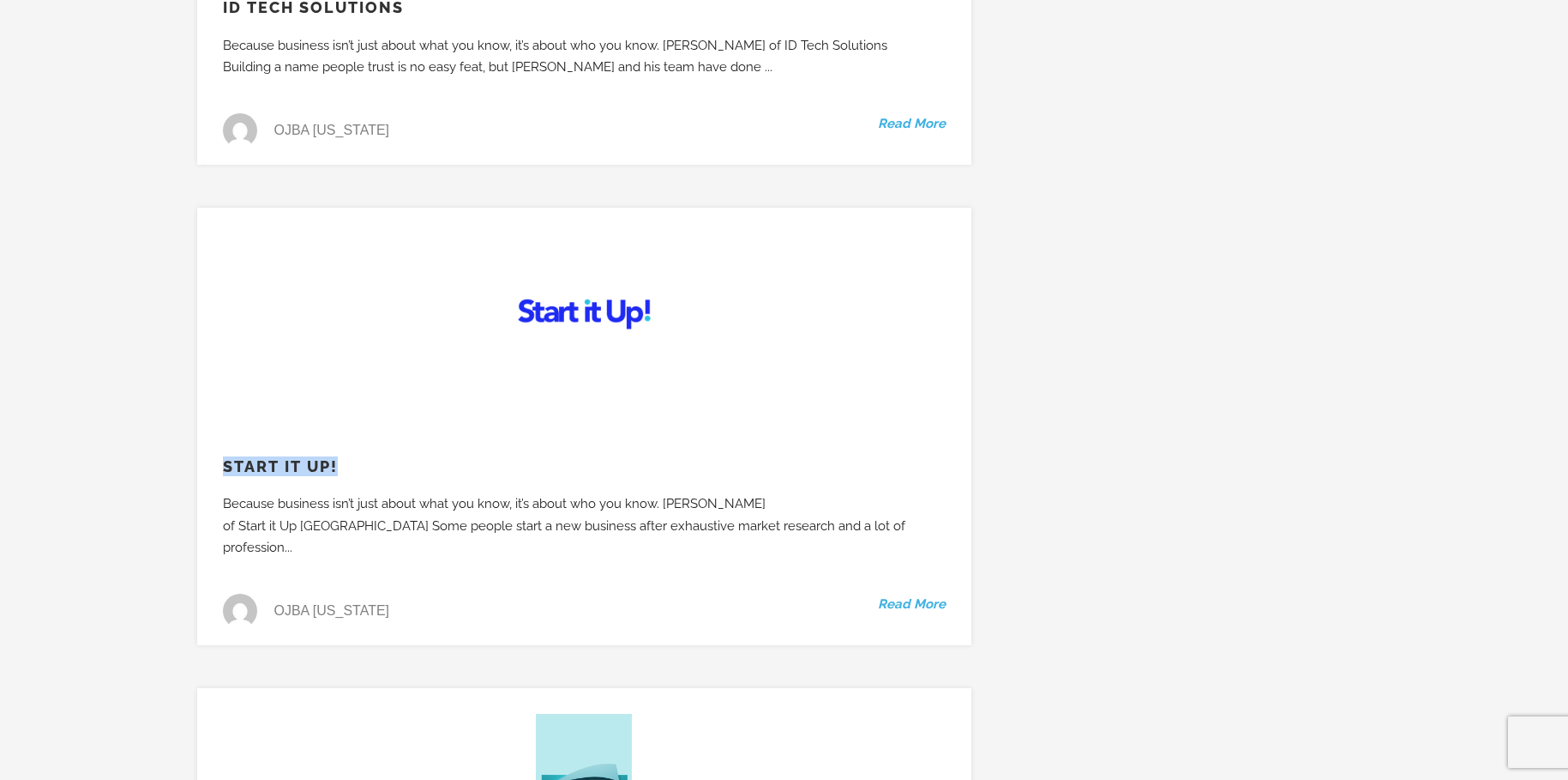
drag, startPoint x: 344, startPoint y: 402, endPoint x: 214, endPoint y: 402, distance: 130.0
click at [214, 456] on h3 "Start it Up!" at bounding box center [584, 466] width 774 height 20
click at [312, 609] on span "OJBA New York" at bounding box center [332, 611] width 116 height 4
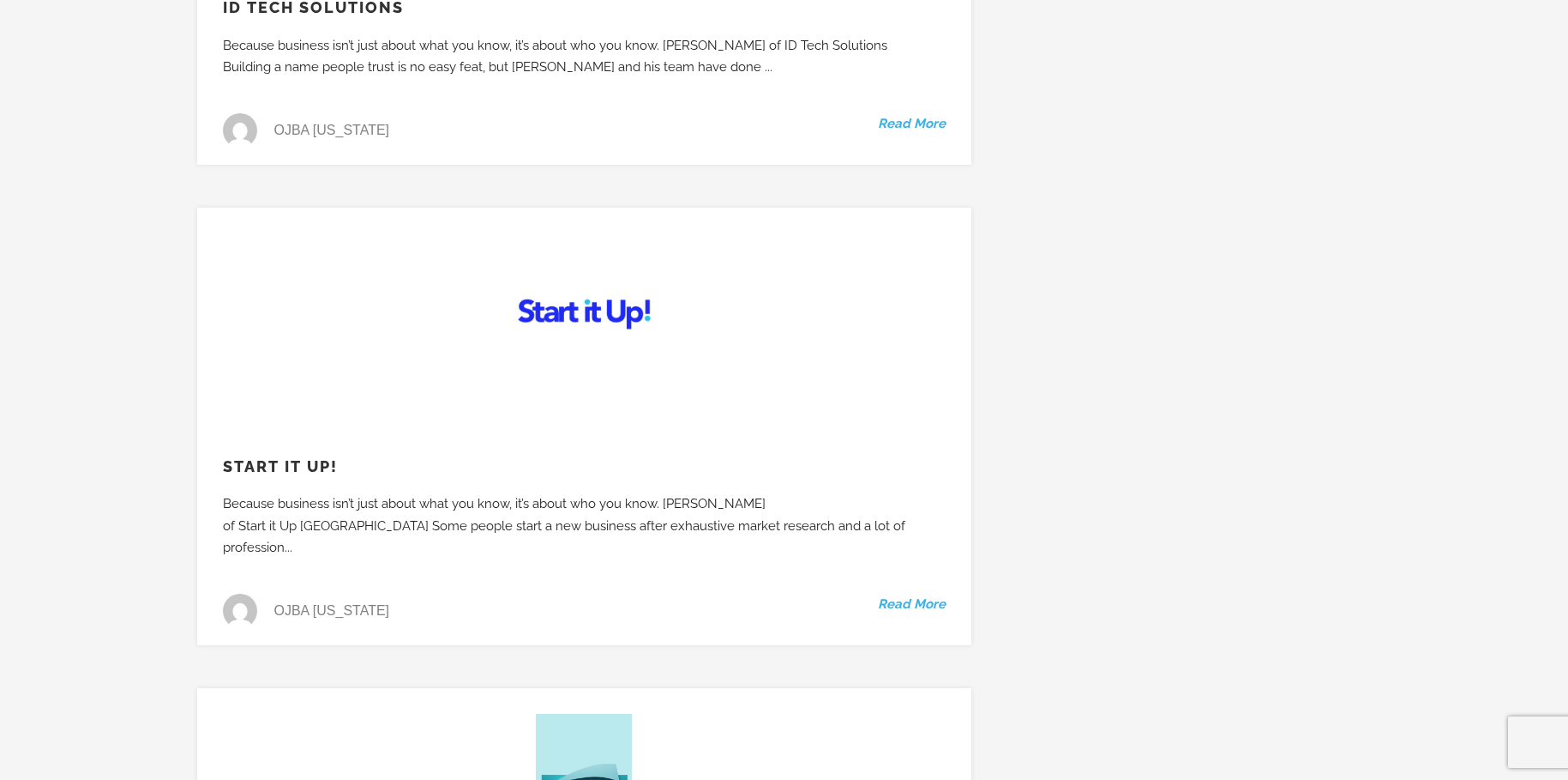
click at [345, 609] on span "OJBA New York" at bounding box center [332, 611] width 116 height 4
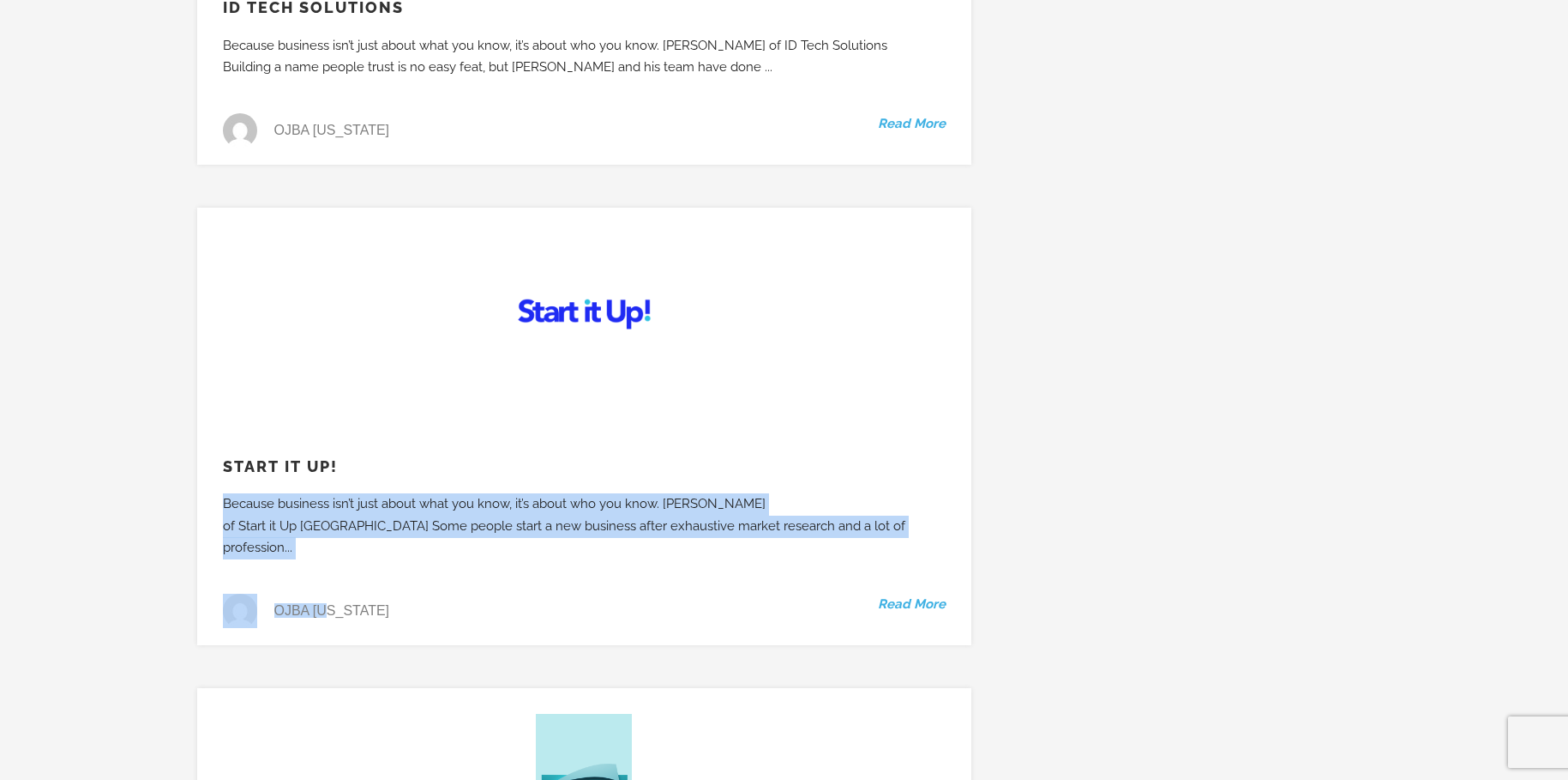
drag, startPoint x: 392, startPoint y: 521, endPoint x: 327, endPoint y: 520, distance: 65.0
click at [327, 520] on div "Start it Up! Because business isn’t just about what you know, it’s about who yo…" at bounding box center [584, 426] width 774 height 438
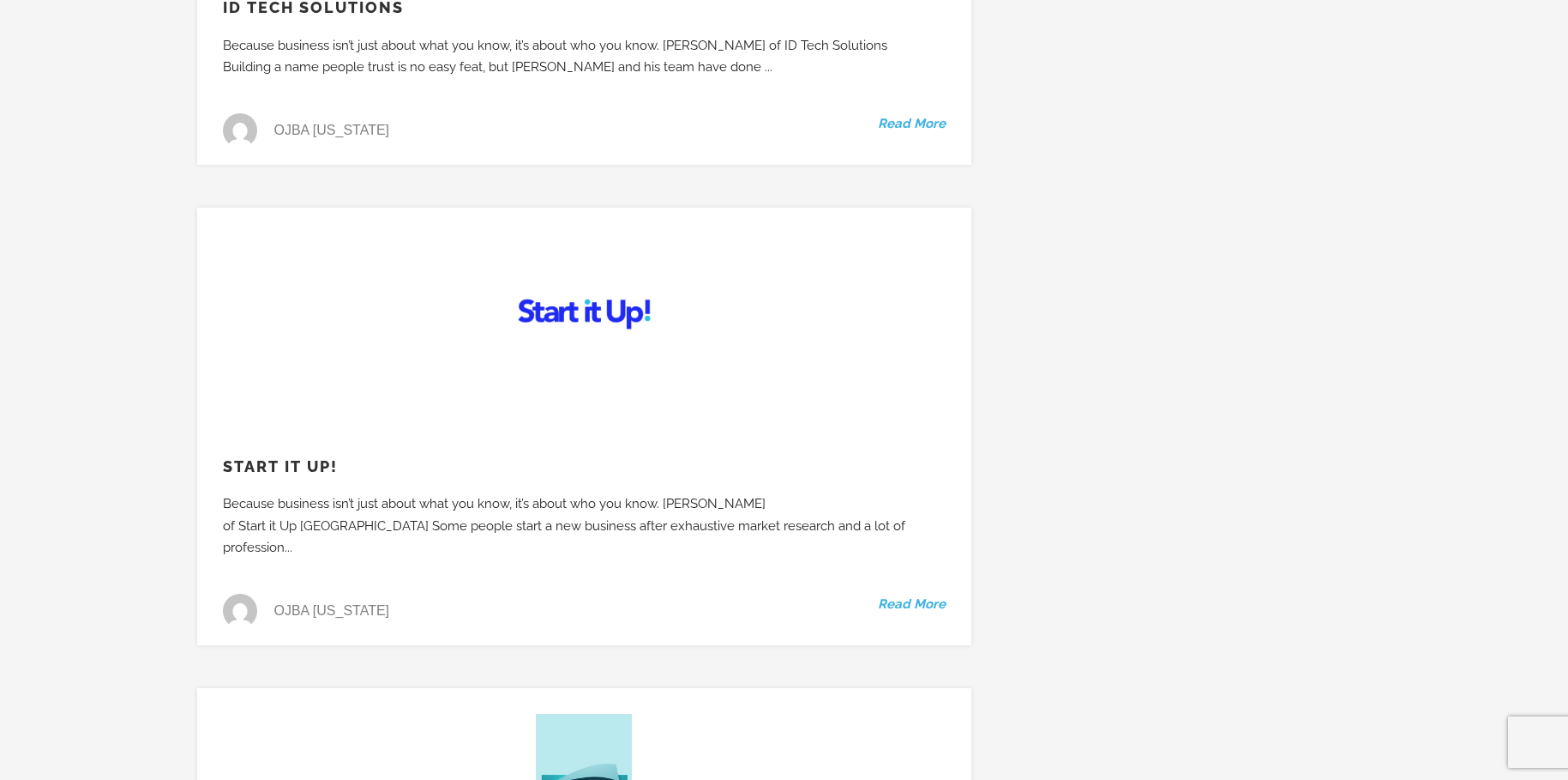
click at [340, 609] on span "OJBA New York" at bounding box center [332, 611] width 116 height 4
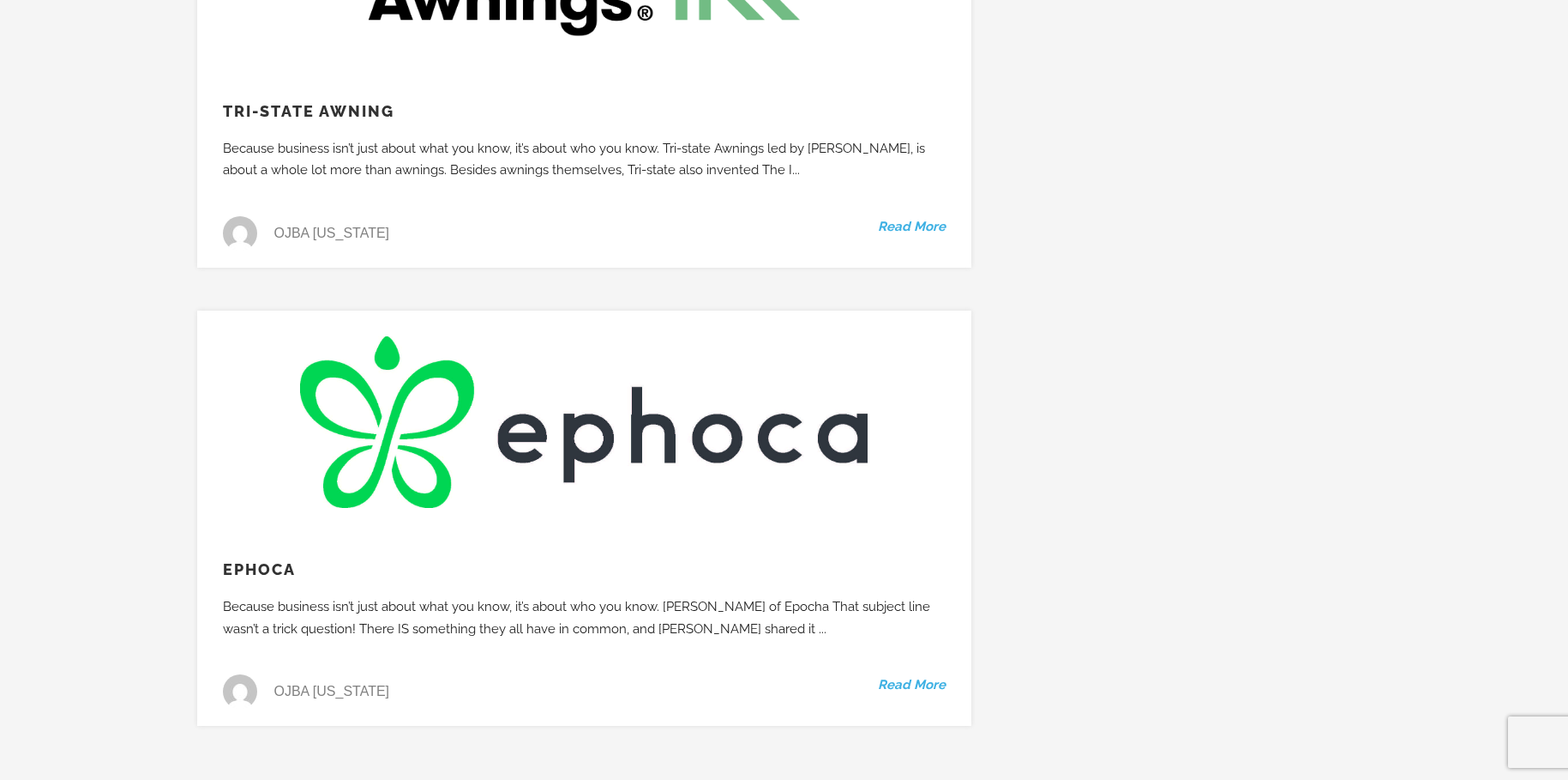
scroll to position [17155, 0]
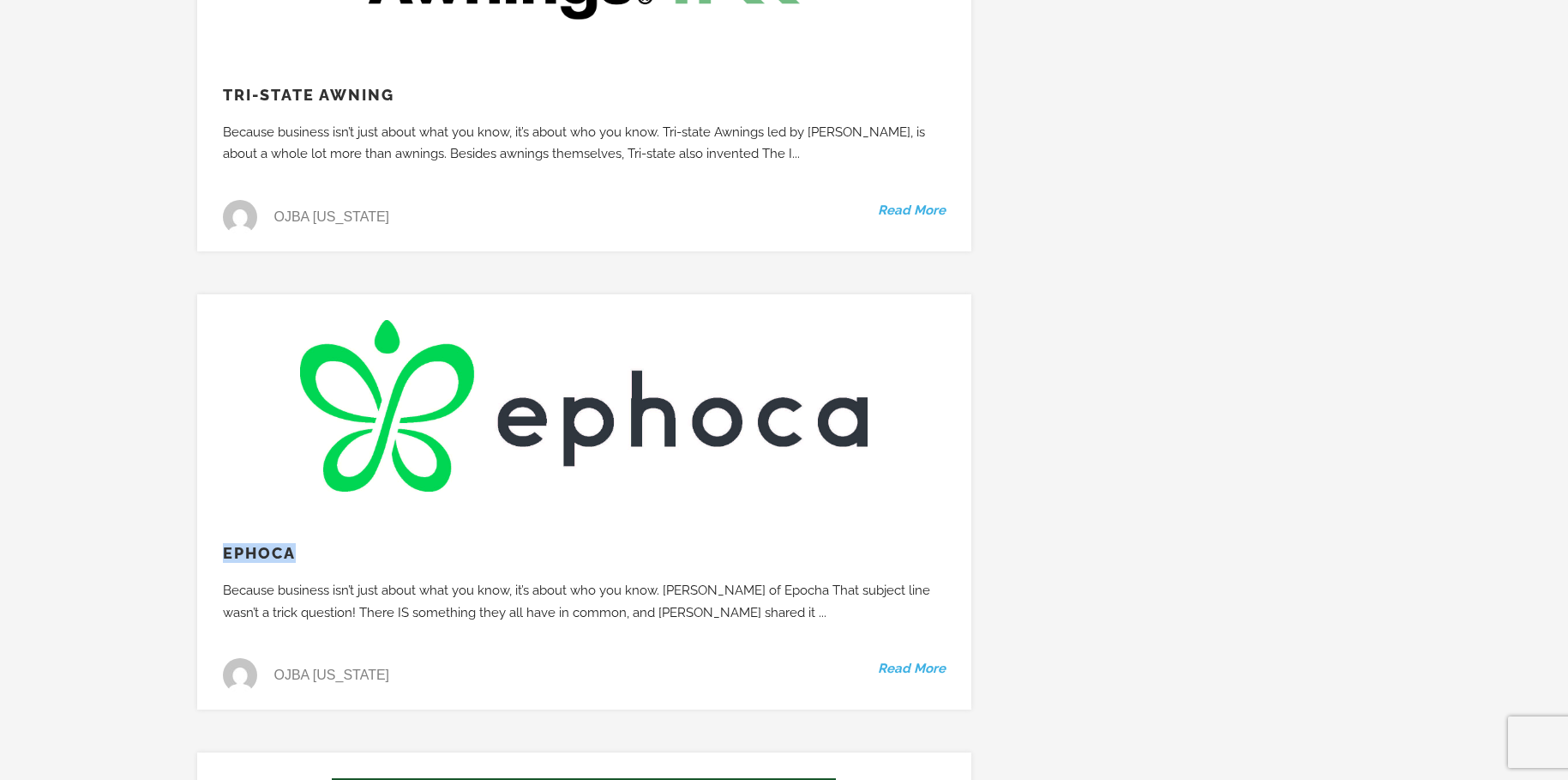
drag, startPoint x: 214, startPoint y: 441, endPoint x: 296, endPoint y: 441, distance: 82.0
click at [296, 543] on h3 "Ephoca" at bounding box center [584, 552] width 774 height 20
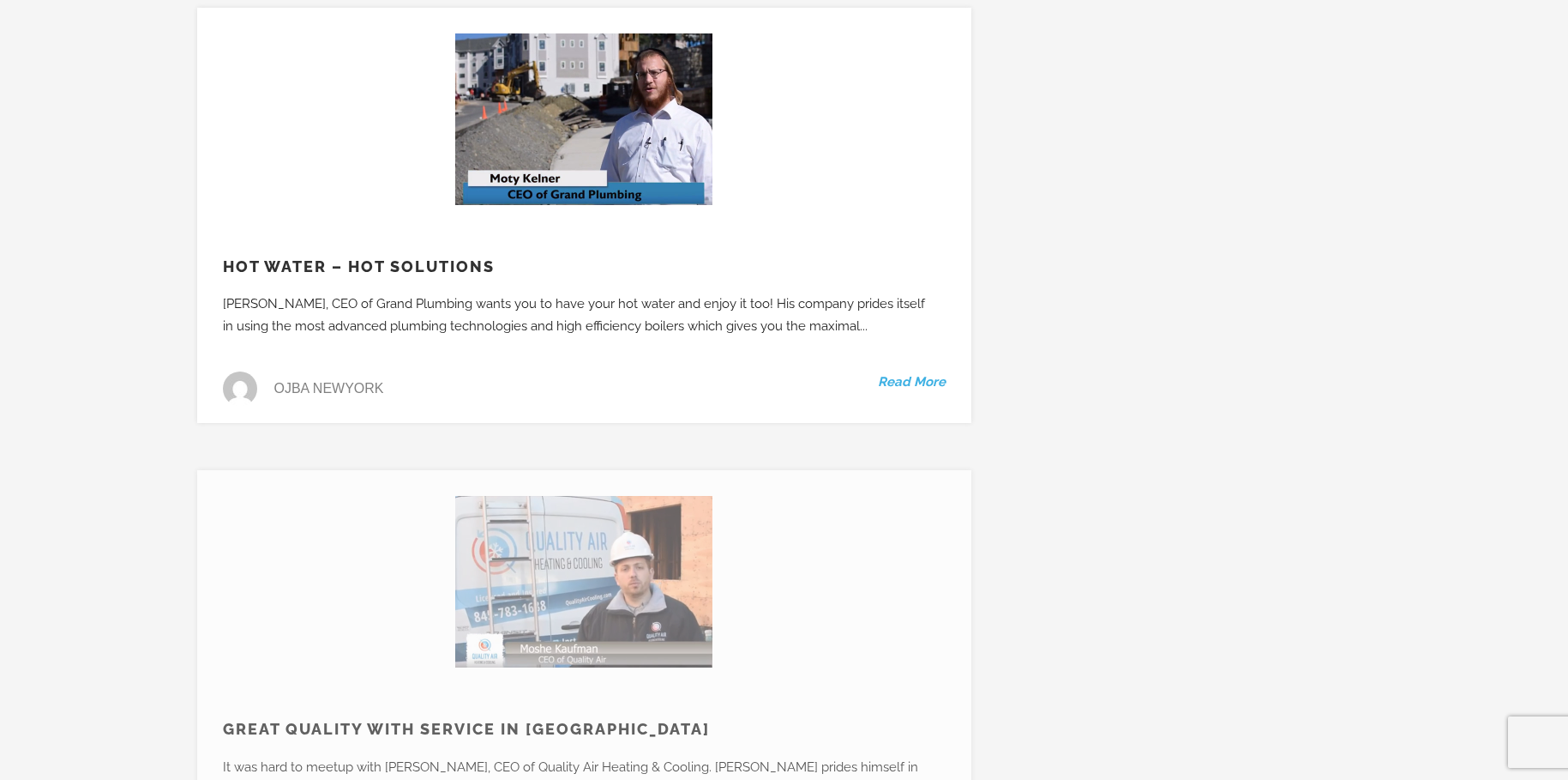
scroll to position [43746, 0]
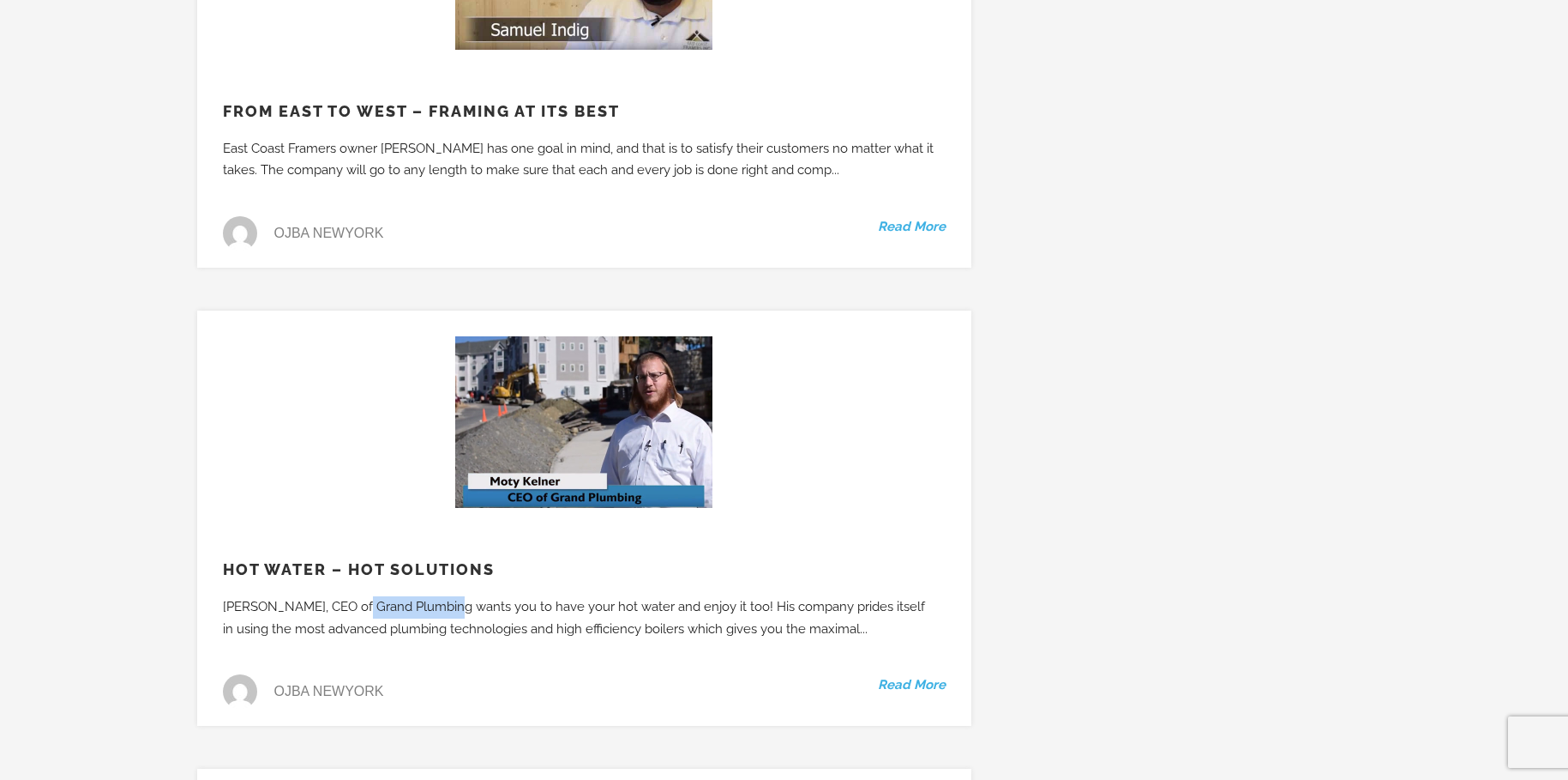
drag, startPoint x: 377, startPoint y: 411, endPoint x: 443, endPoint y: 408, distance: 66.1
click at [443, 596] on div "Motty Kelner, CEO of Grand Plumbing wants you to have your hot water and enjoy …" at bounding box center [578, 618] width 764 height 44
copy div "Grand Plumbing"
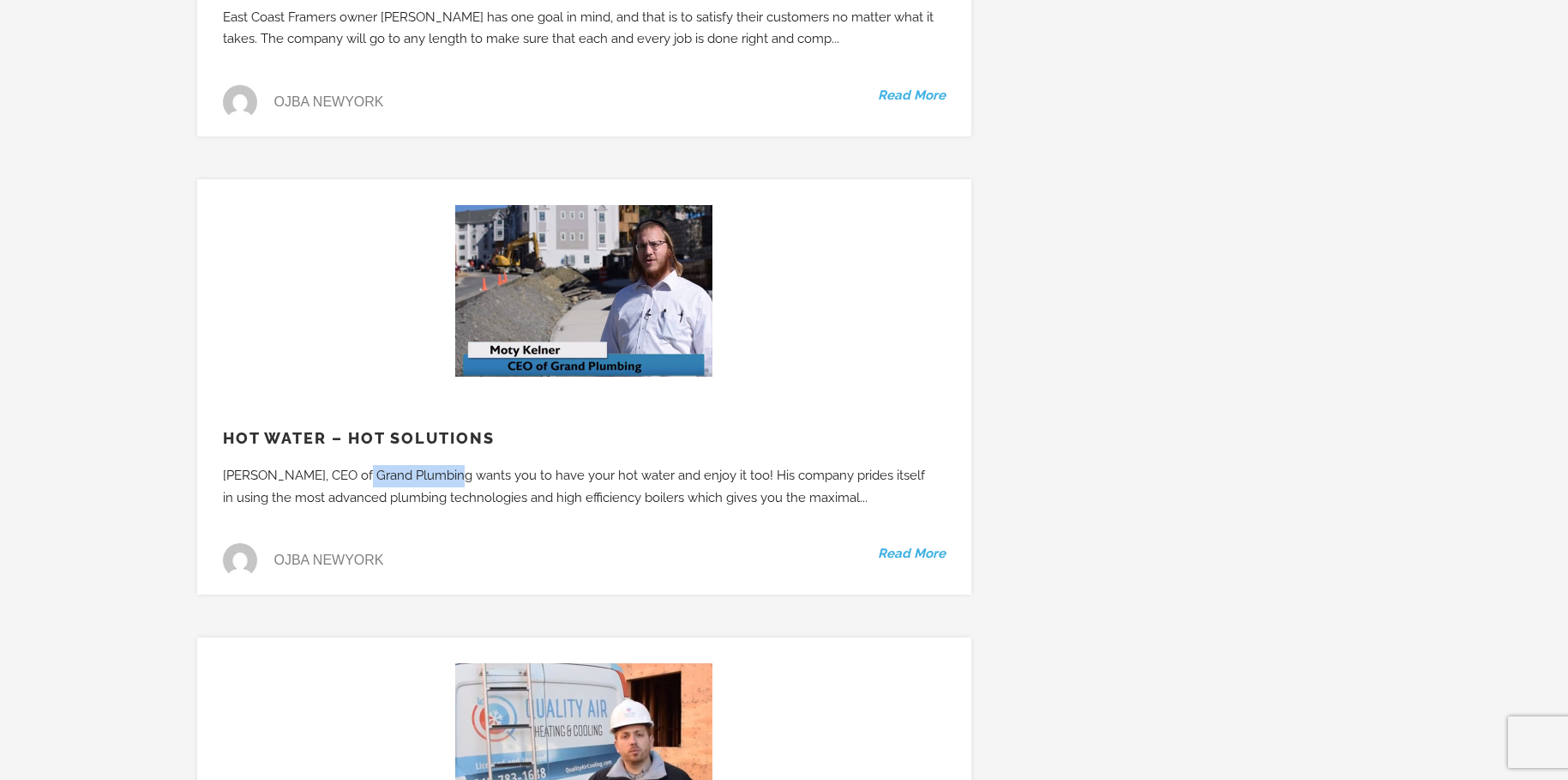
scroll to position [44260, 0]
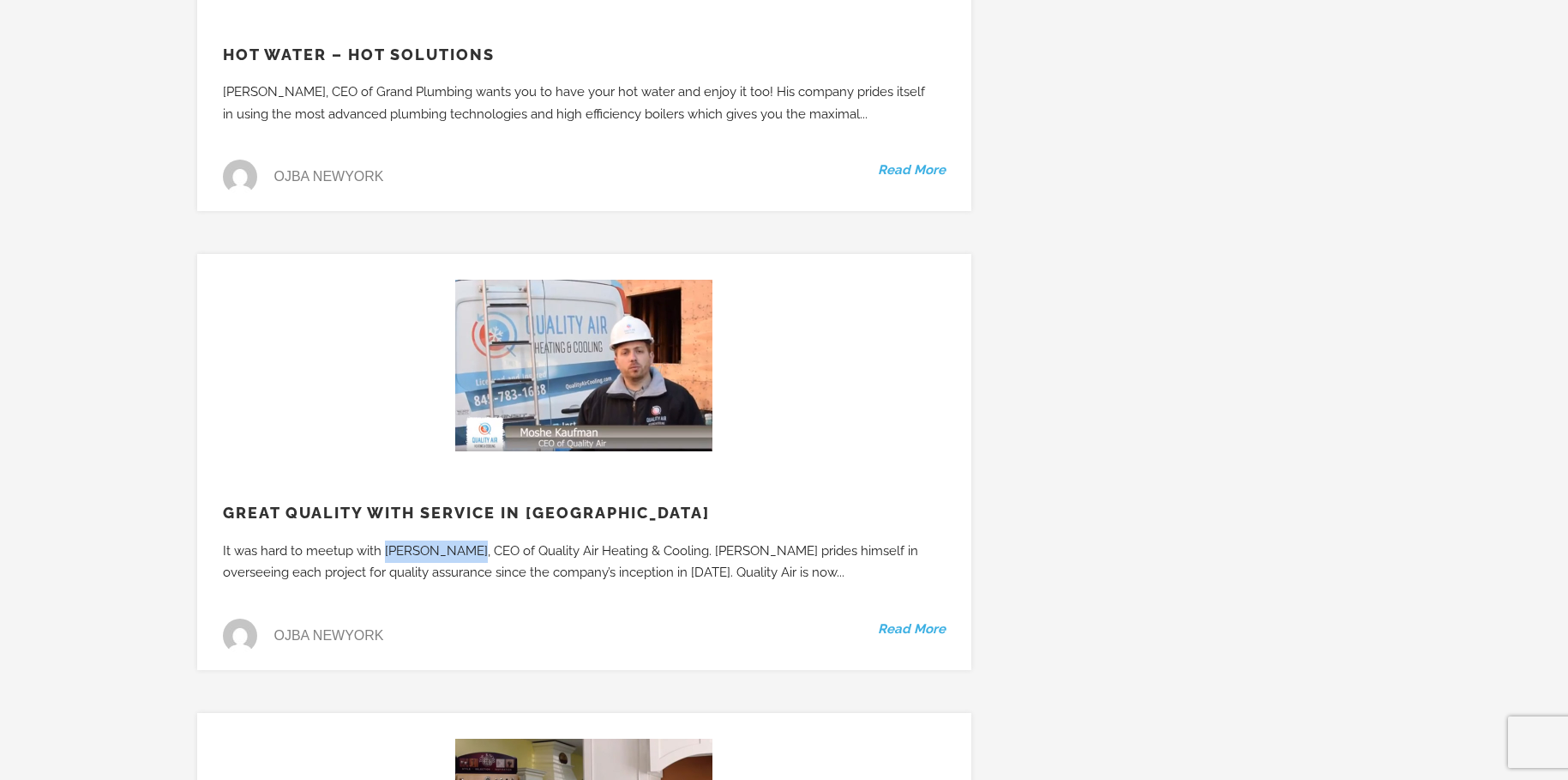
drag, startPoint x: 385, startPoint y: 355, endPoint x: 479, endPoint y: 349, distance: 94.2
click at [479, 540] on div "It was hard to meetup with Moshe Kaufman, CEO of Quality Air Heating & Cooling.…" at bounding box center [578, 562] width 764 height 44
copy div "Moshe Kaufman"
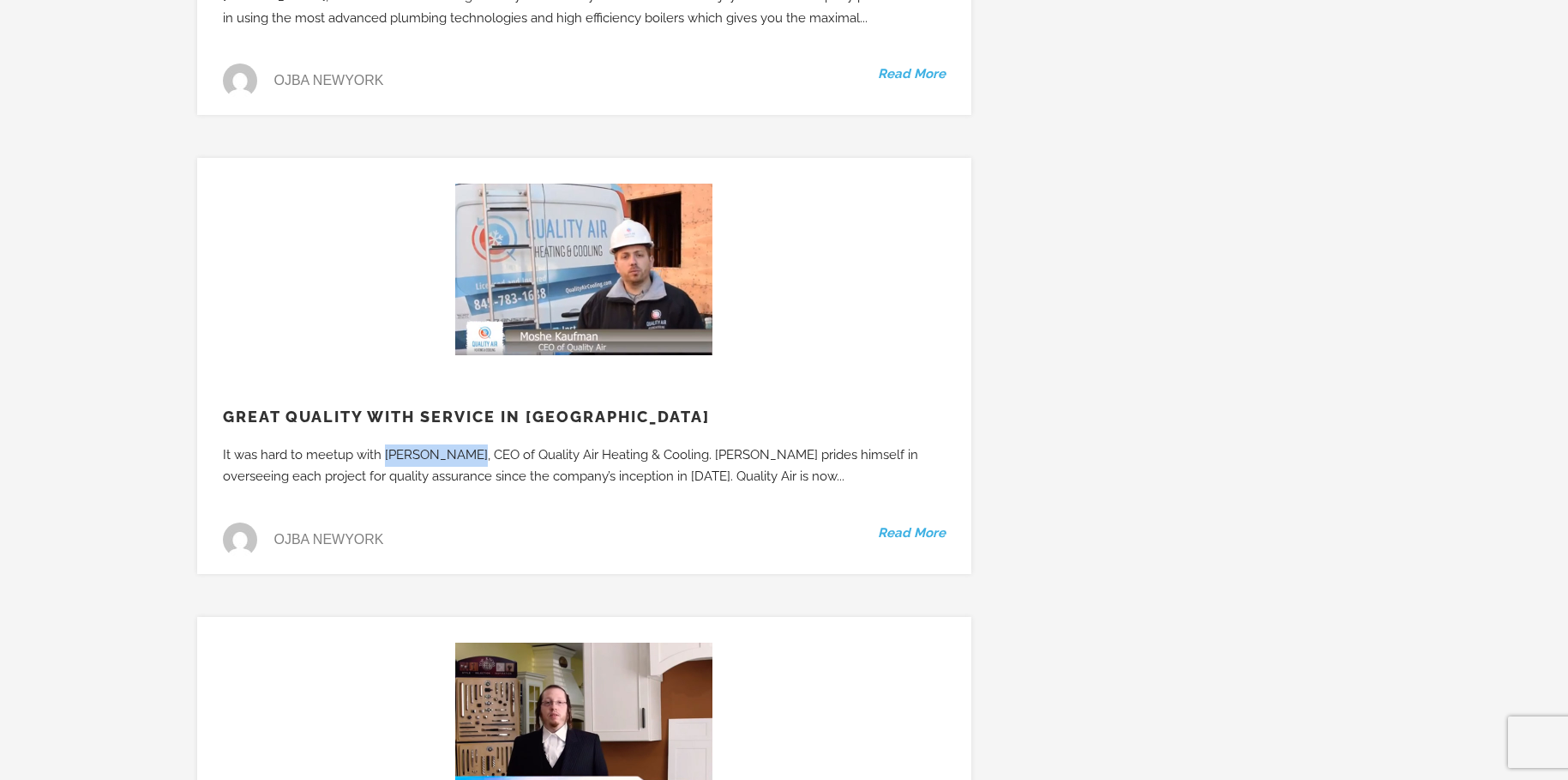
scroll to position [44689, 0]
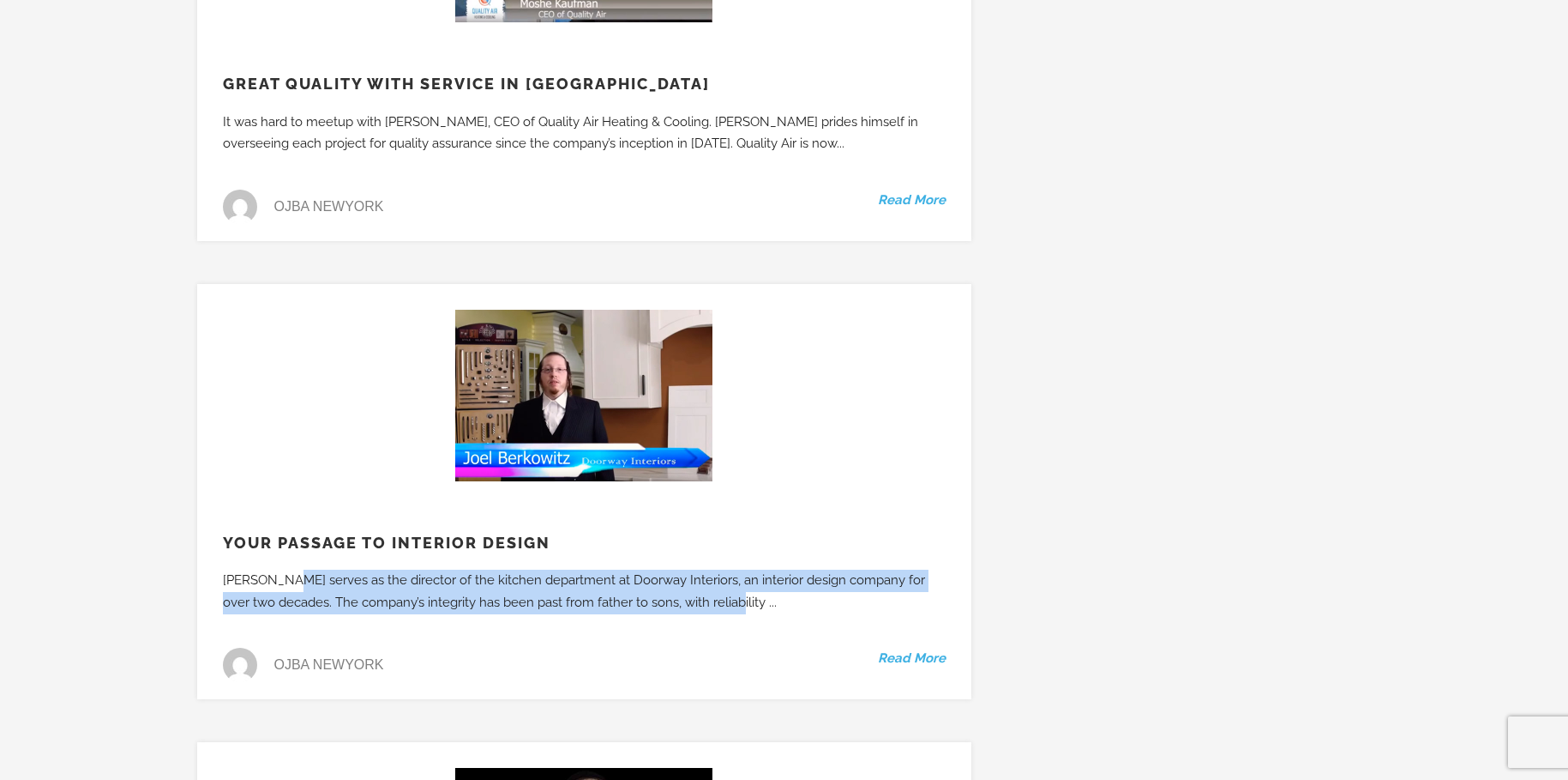
drag, startPoint x: 290, startPoint y: 384, endPoint x: 704, endPoint y: 404, distance: 414.5
click at [704, 570] on div "Joel Berkowitz serves as the director of the kitchen department at Doorway Inte…" at bounding box center [578, 592] width 764 height 44
click at [679, 570] on div "Joel Berkowitz serves as the director of the kitchen department at Doorway Inte…" at bounding box center [578, 592] width 764 height 44
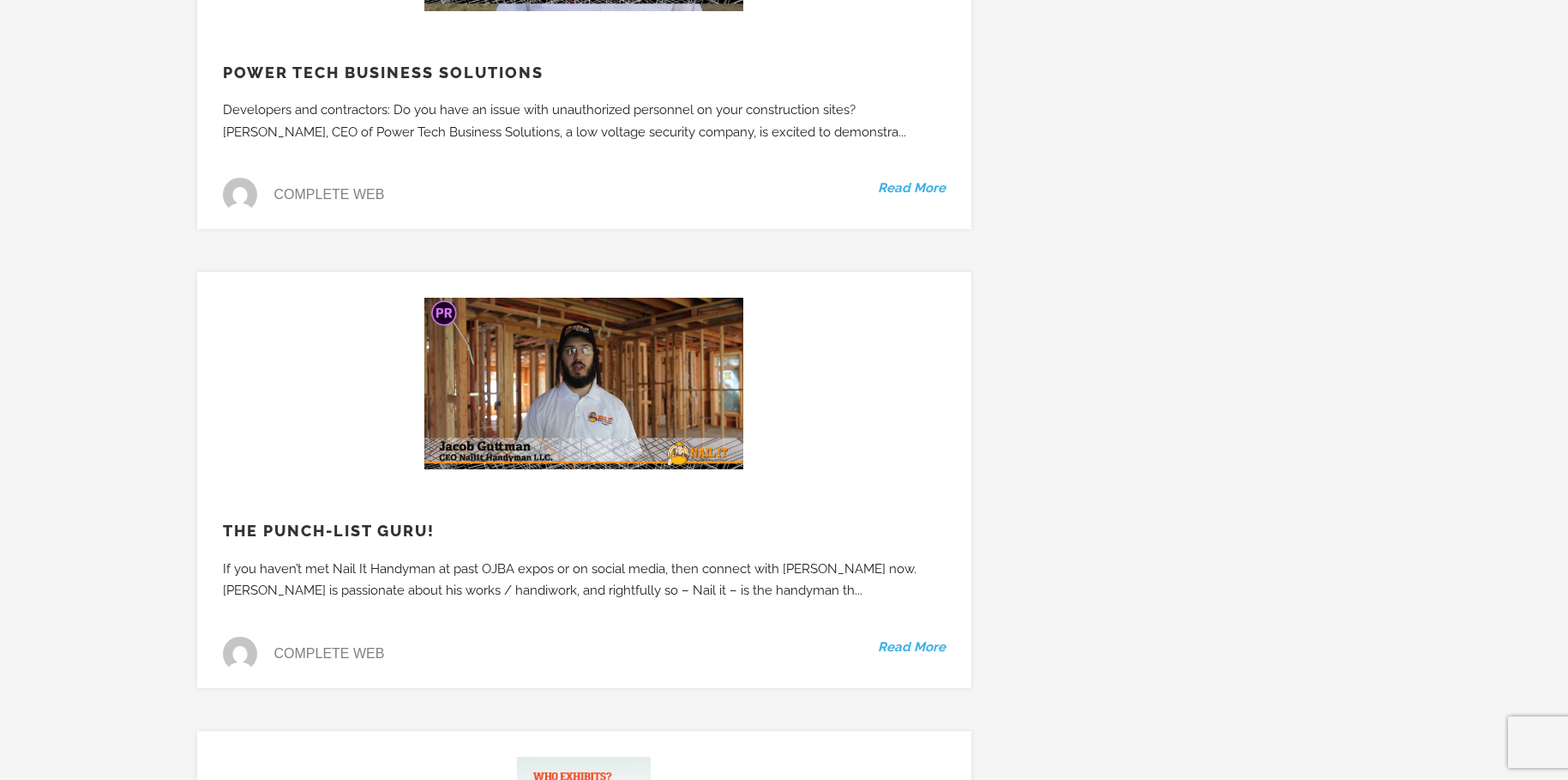
scroll to position [34568, 0]
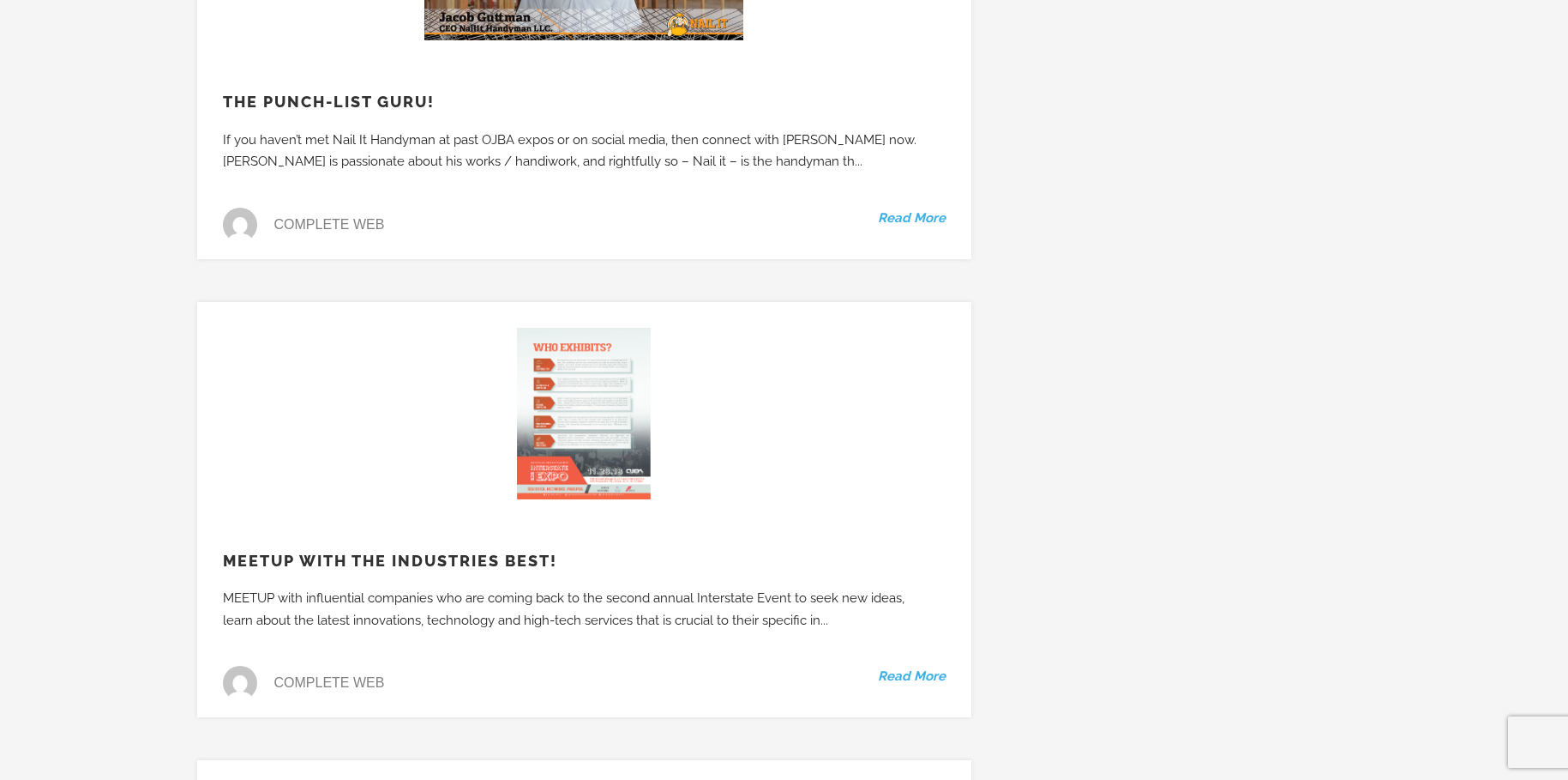
click at [576, 327] on img at bounding box center [584, 413] width 134 height 172
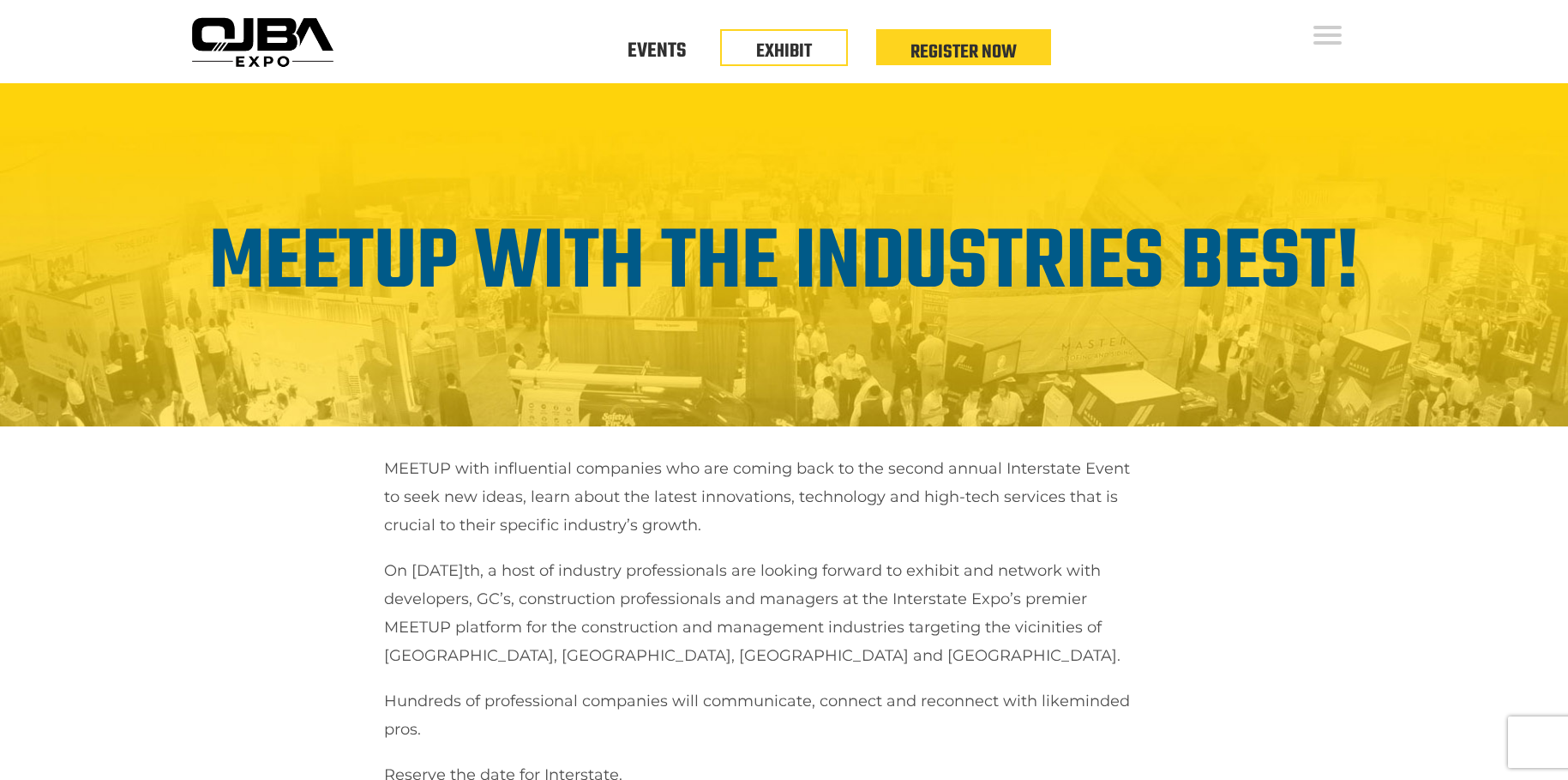
click at [210, 44] on img at bounding box center [262, 42] width 156 height 62
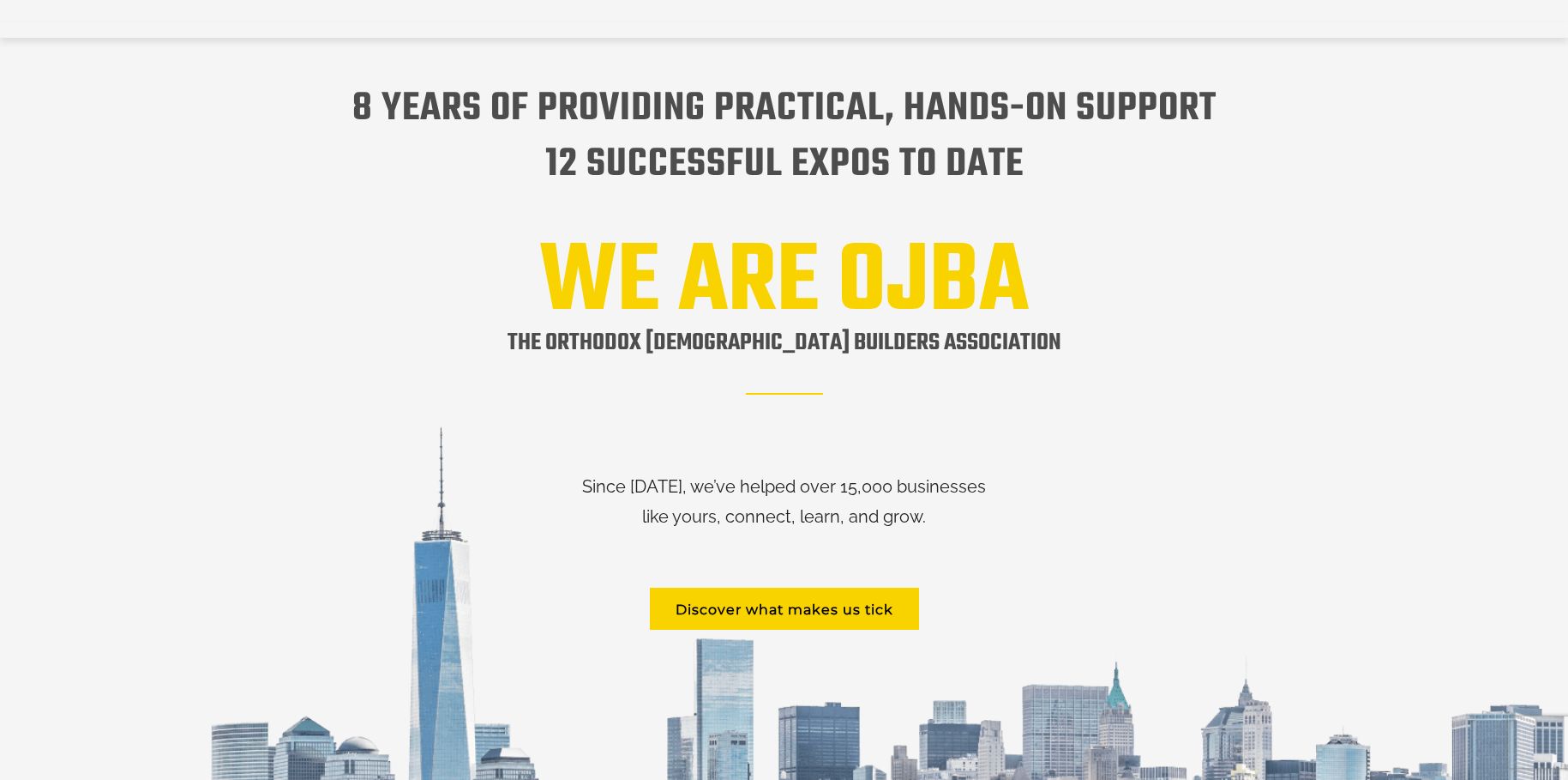
scroll to position [2059, 0]
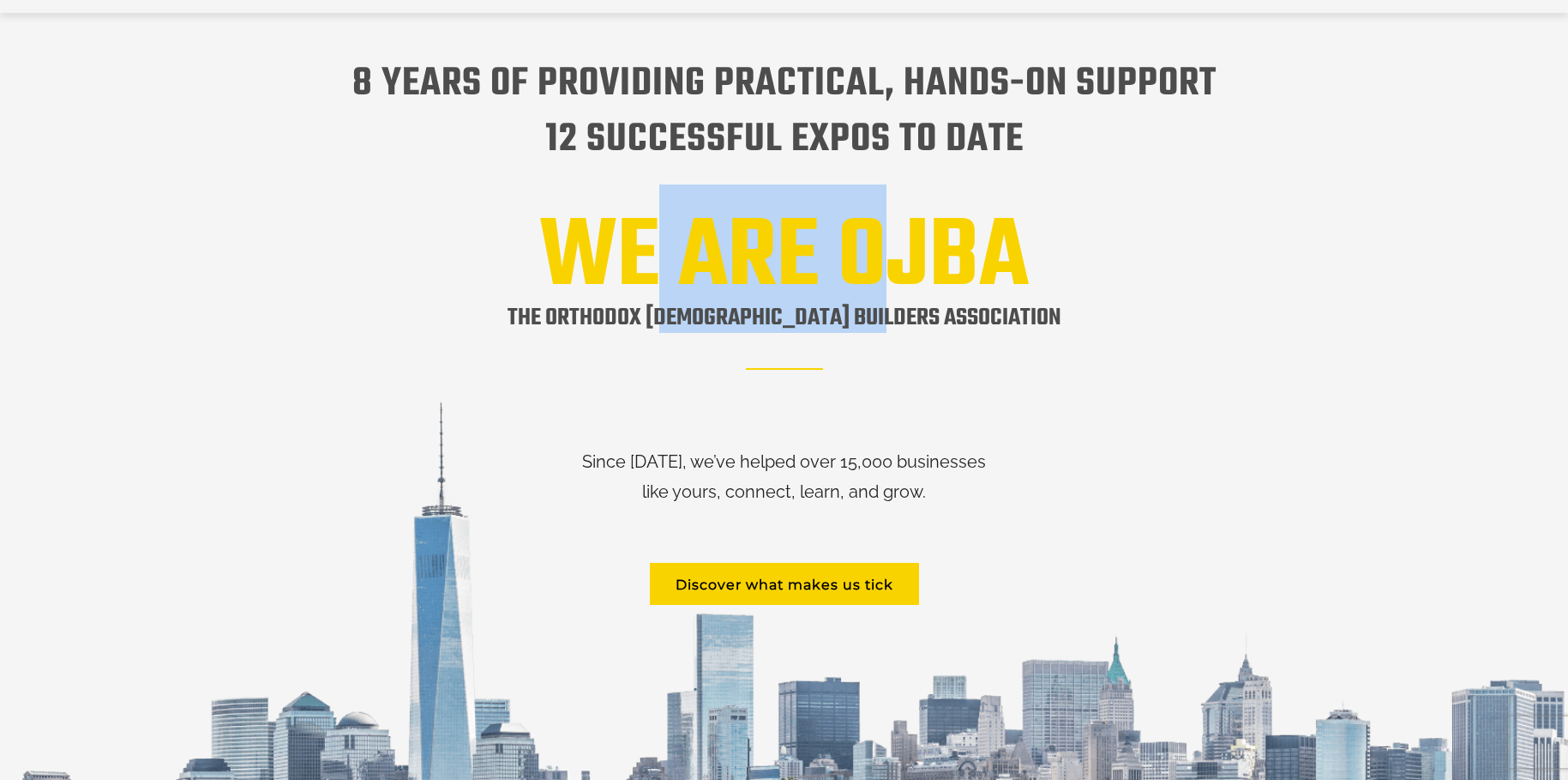
drag, startPoint x: 703, startPoint y: 246, endPoint x: 639, endPoint y: 246, distance: 64.0
click at [644, 246] on h2 "WE ARE OJBA" at bounding box center [784, 259] width 1174 height 79
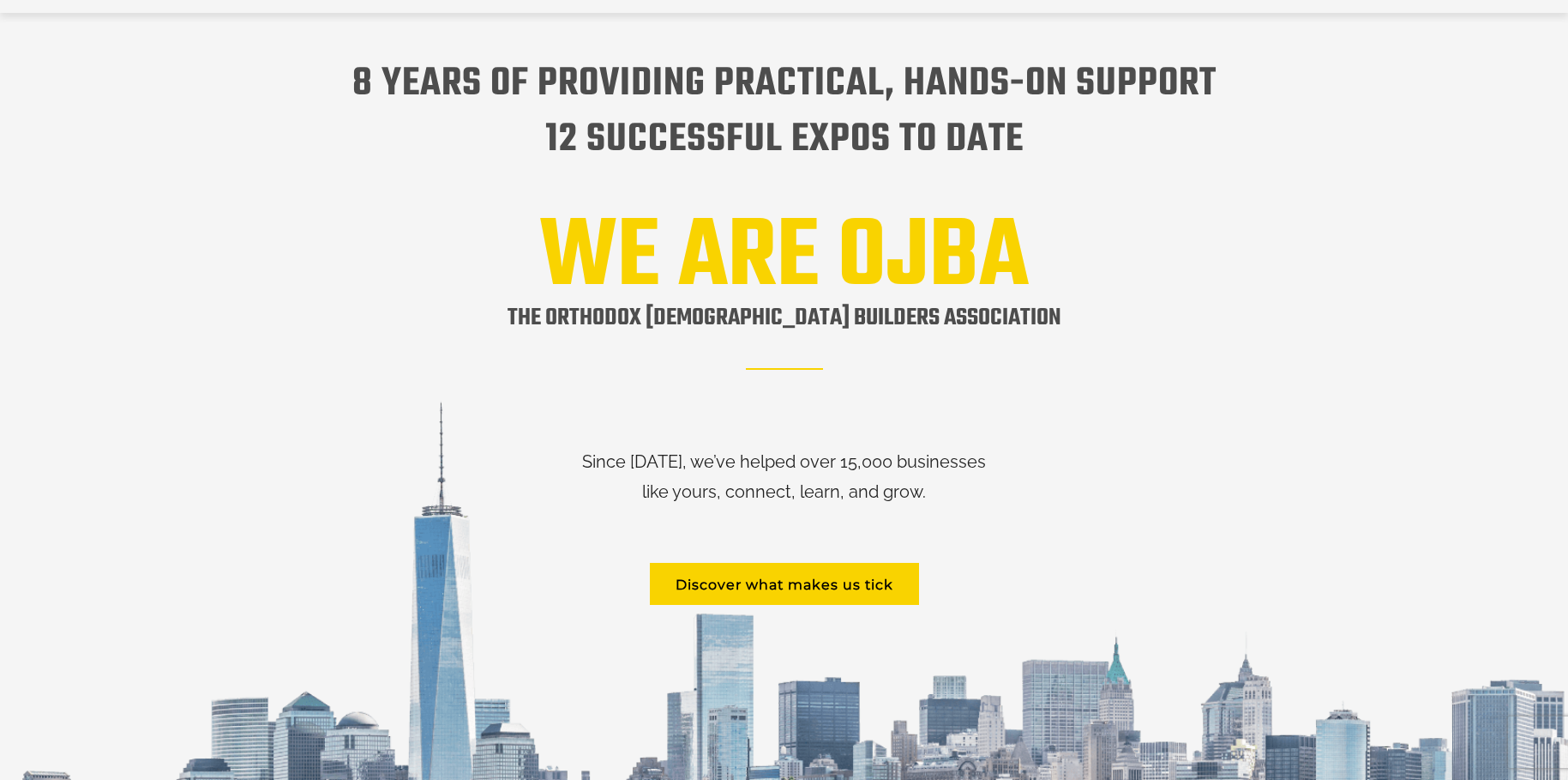
click at [614, 242] on h2 "WE ARE OJBA" at bounding box center [784, 259] width 1174 height 79
drag, startPoint x: 777, startPoint y: 302, endPoint x: 918, endPoint y: 302, distance: 141.0
click at [912, 302] on h1 "The orthodox Jewish builders association" at bounding box center [784, 338] width 554 height 80
click at [918, 302] on h1 "The orthodox Jewish builders association" at bounding box center [784, 338] width 554 height 80
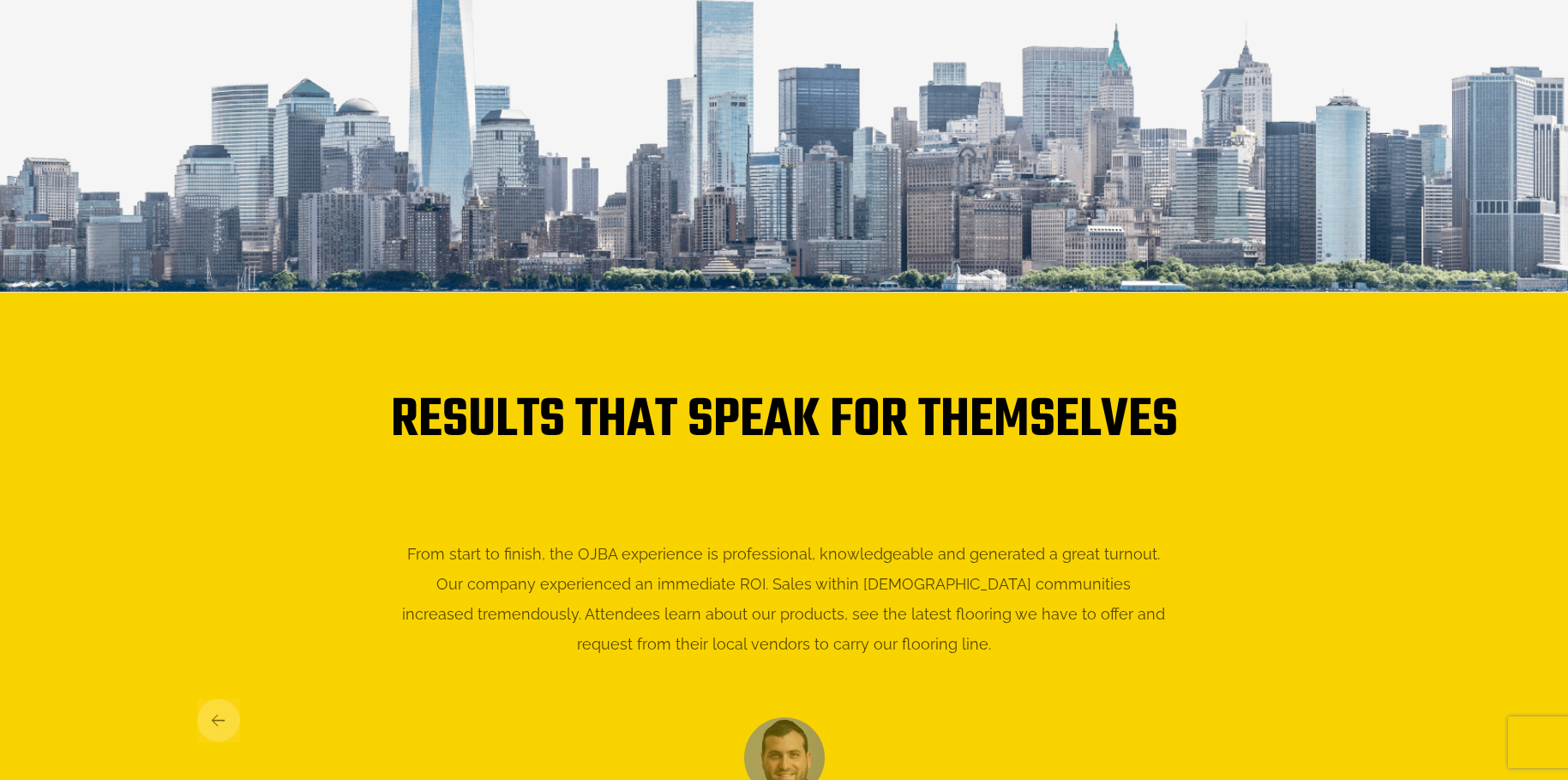
scroll to position [3002, 0]
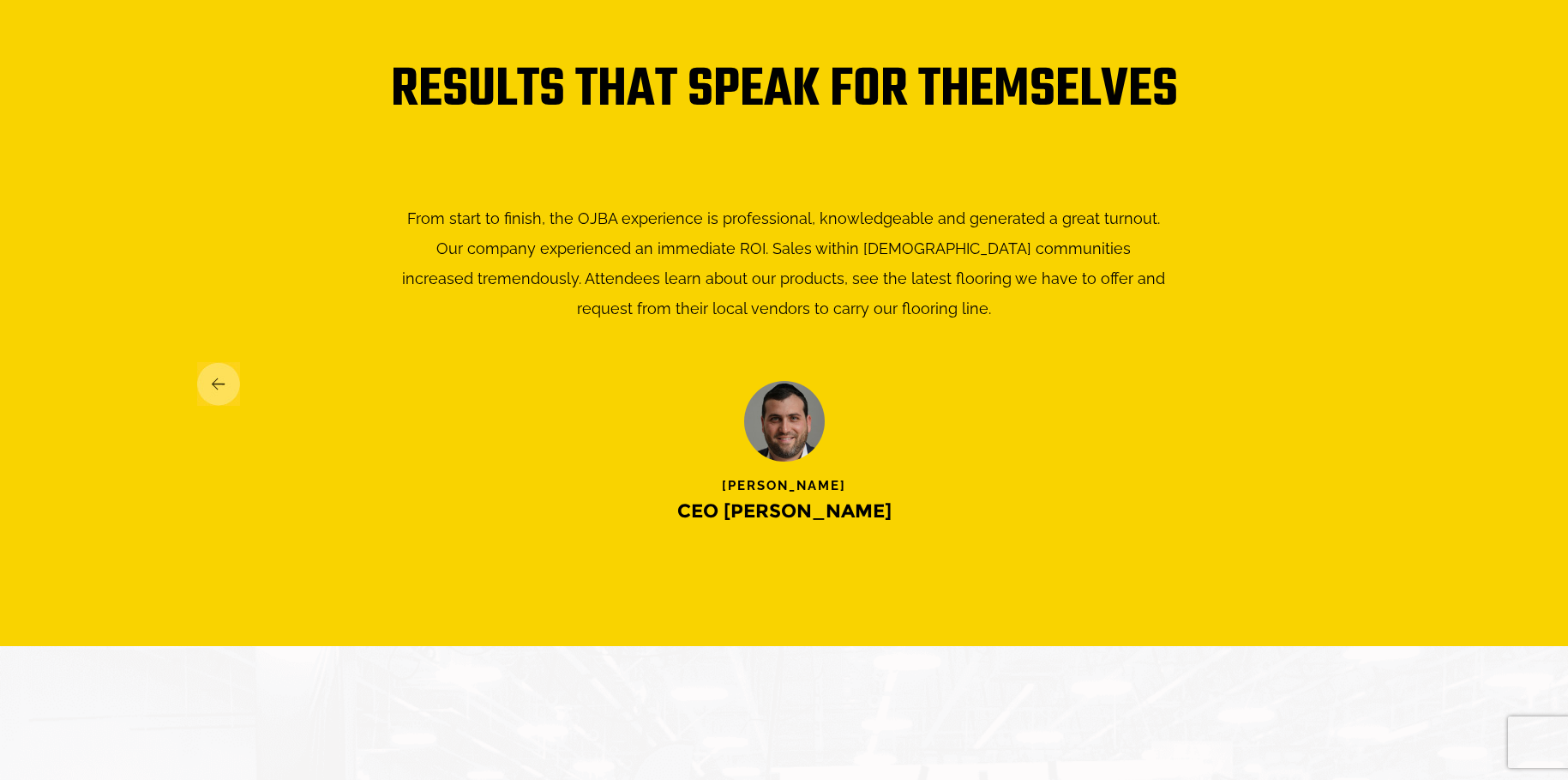
click at [738, 478] on h3 "Eli Steinmetz" at bounding box center [784, 487] width 1174 height 18
click at [737, 478] on h3 "Eli Steinmetz" at bounding box center [784, 487] width 1174 height 18
